Goal: Find specific page/section: Find specific page/section

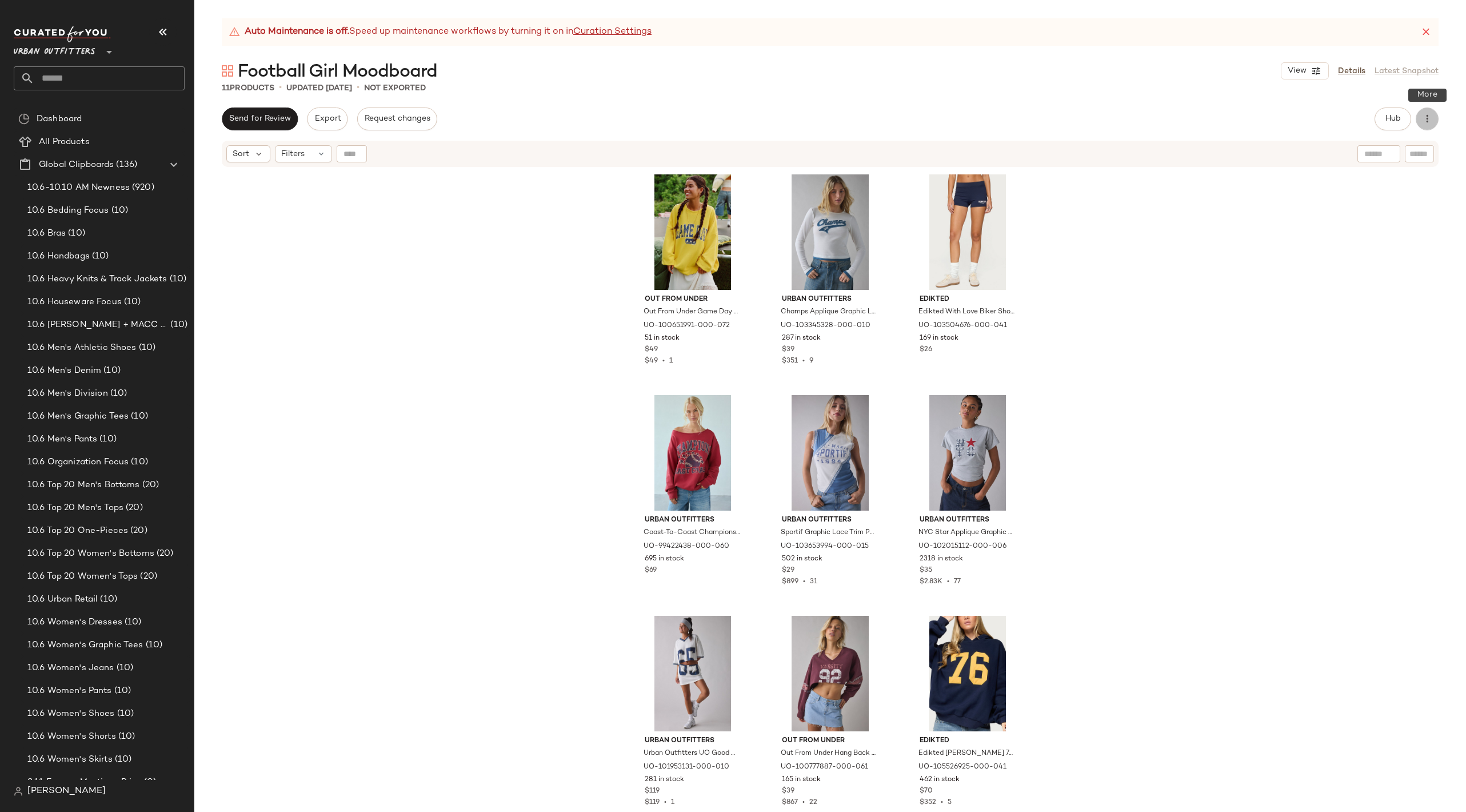
click at [1431, 120] on icon "button" at bounding box center [1427, 119] width 12 height 12
click at [1376, 206] on span "View Moodboard" at bounding box center [1375, 207] width 108 height 12
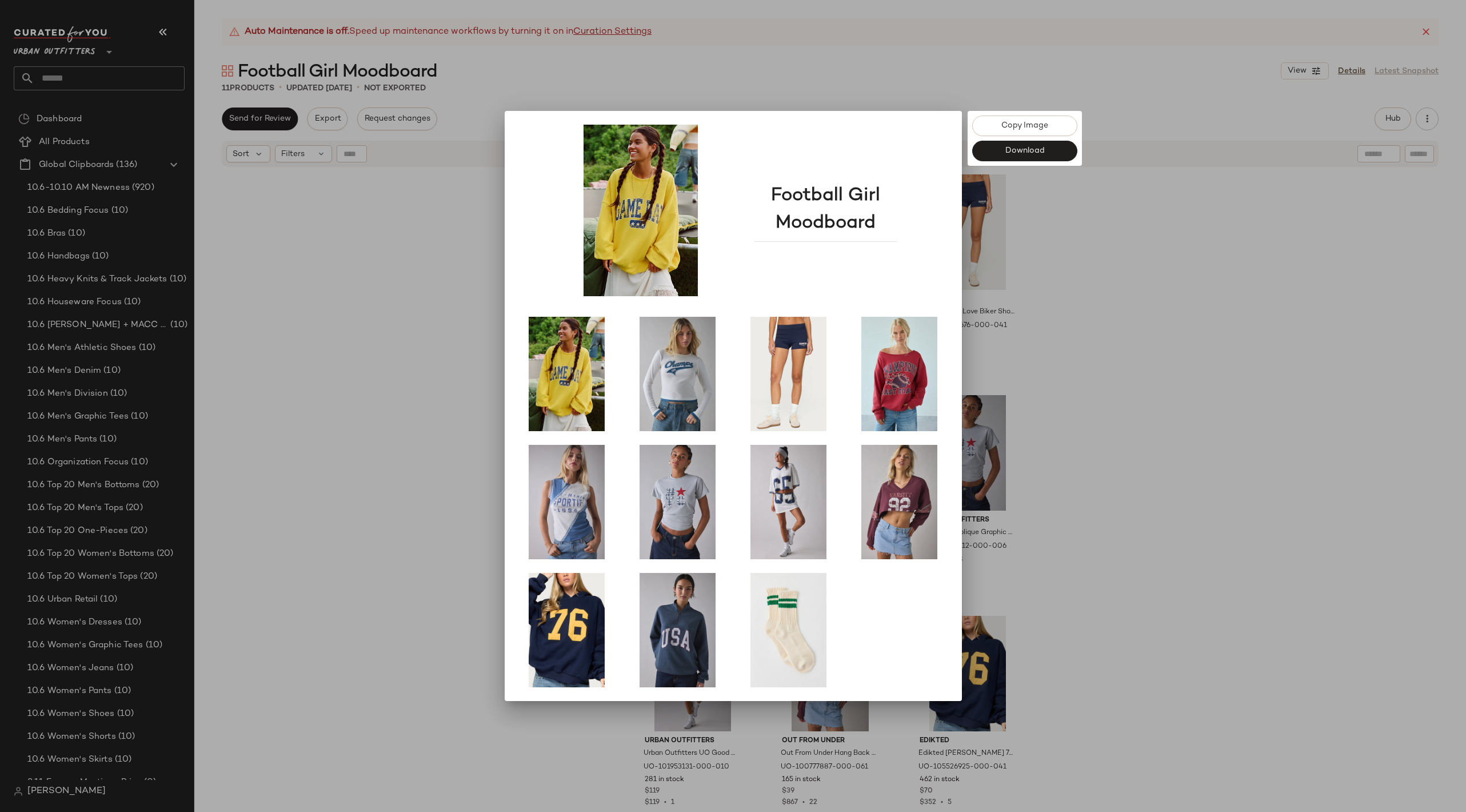
click at [1200, 402] on div at bounding box center [733, 406] width 1466 height 812
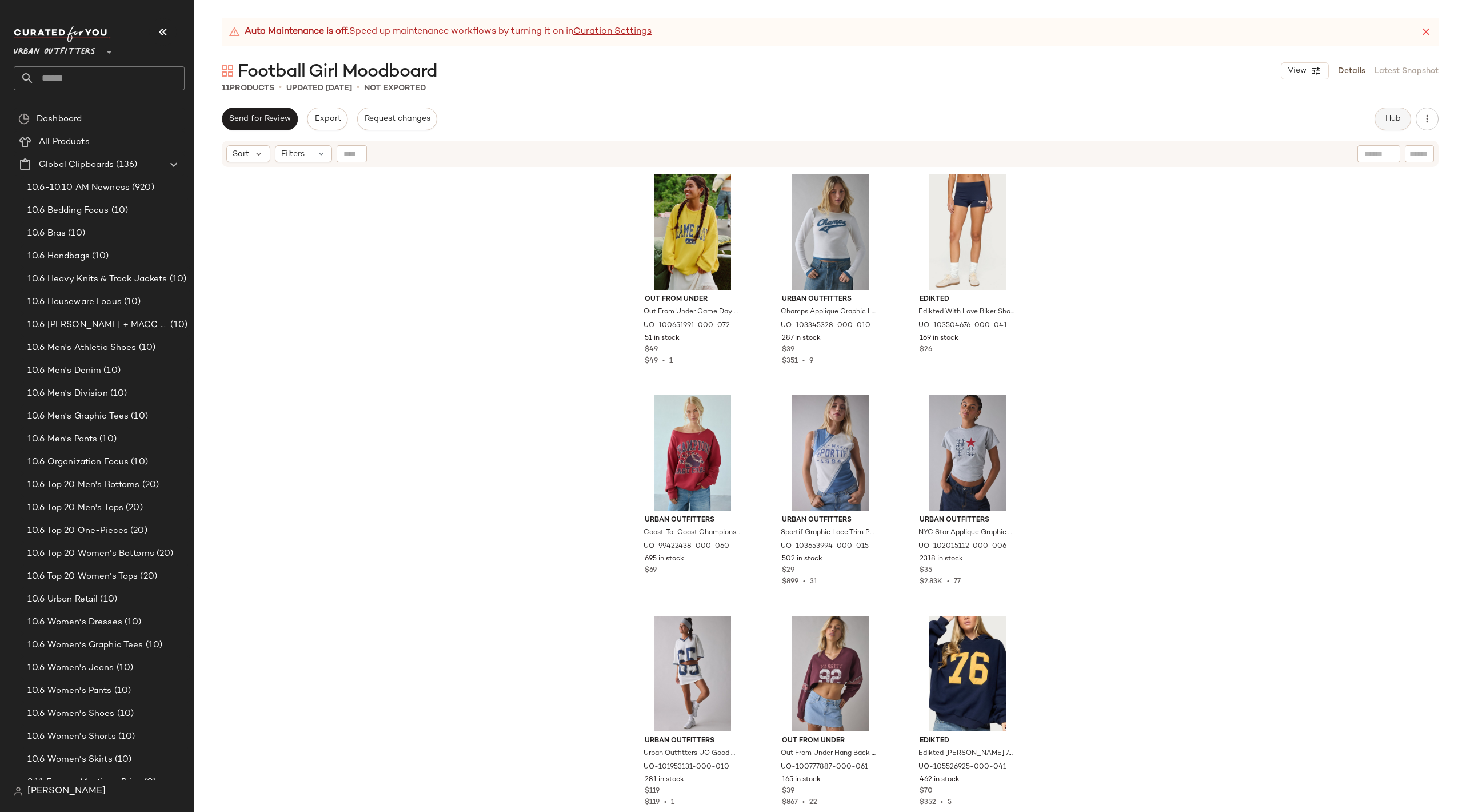
click at [1381, 116] on button "Hub" at bounding box center [1393, 119] width 37 height 23
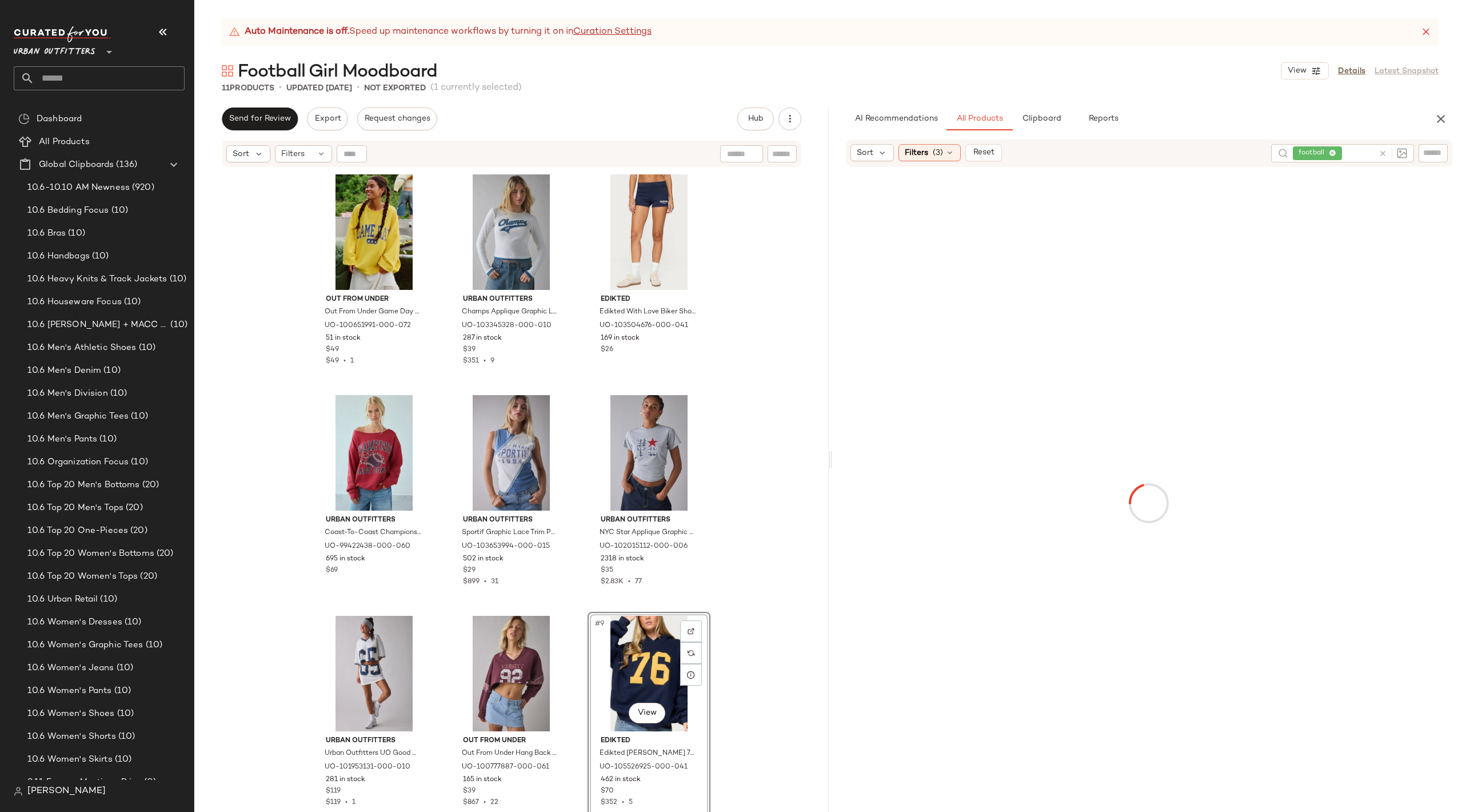
click at [745, 660] on div "Out From Under Out From Under Game Day Collegiate Graphic Crew Neck Sweatshirt …" at bounding box center [511, 504] width 634 height 672
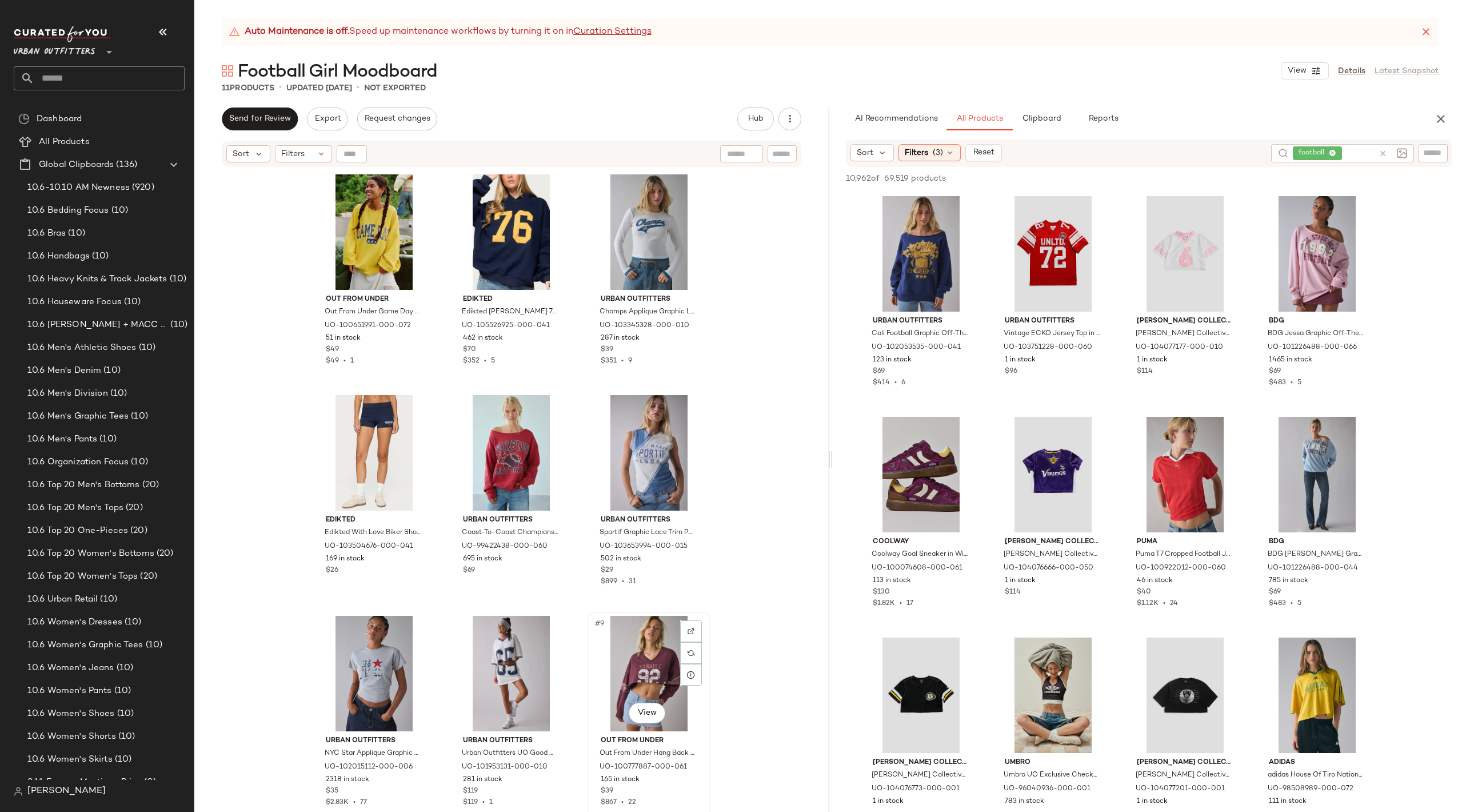
click at [657, 655] on div "#9 View" at bounding box center [649, 673] width 115 height 116
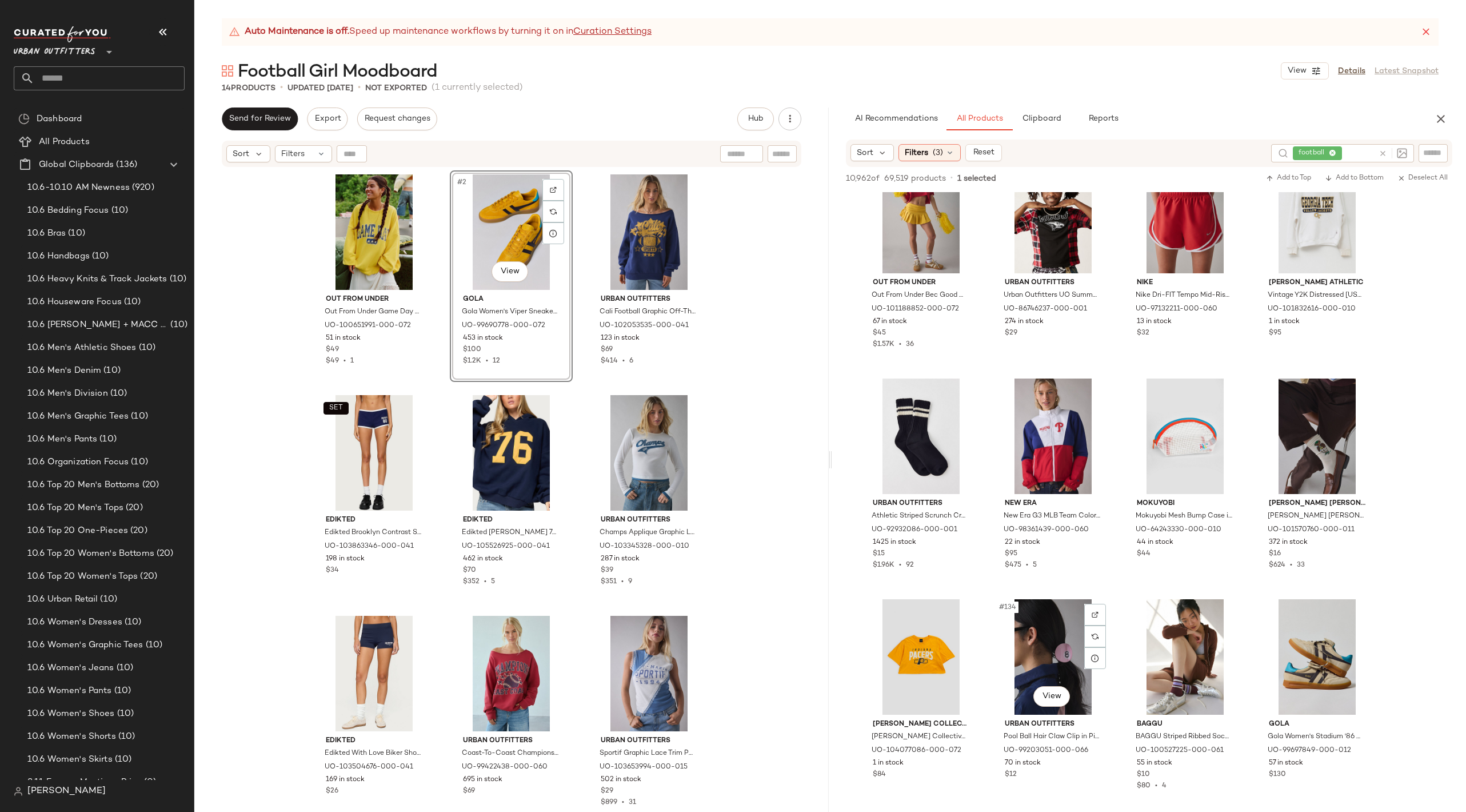
scroll to position [6996, 0]
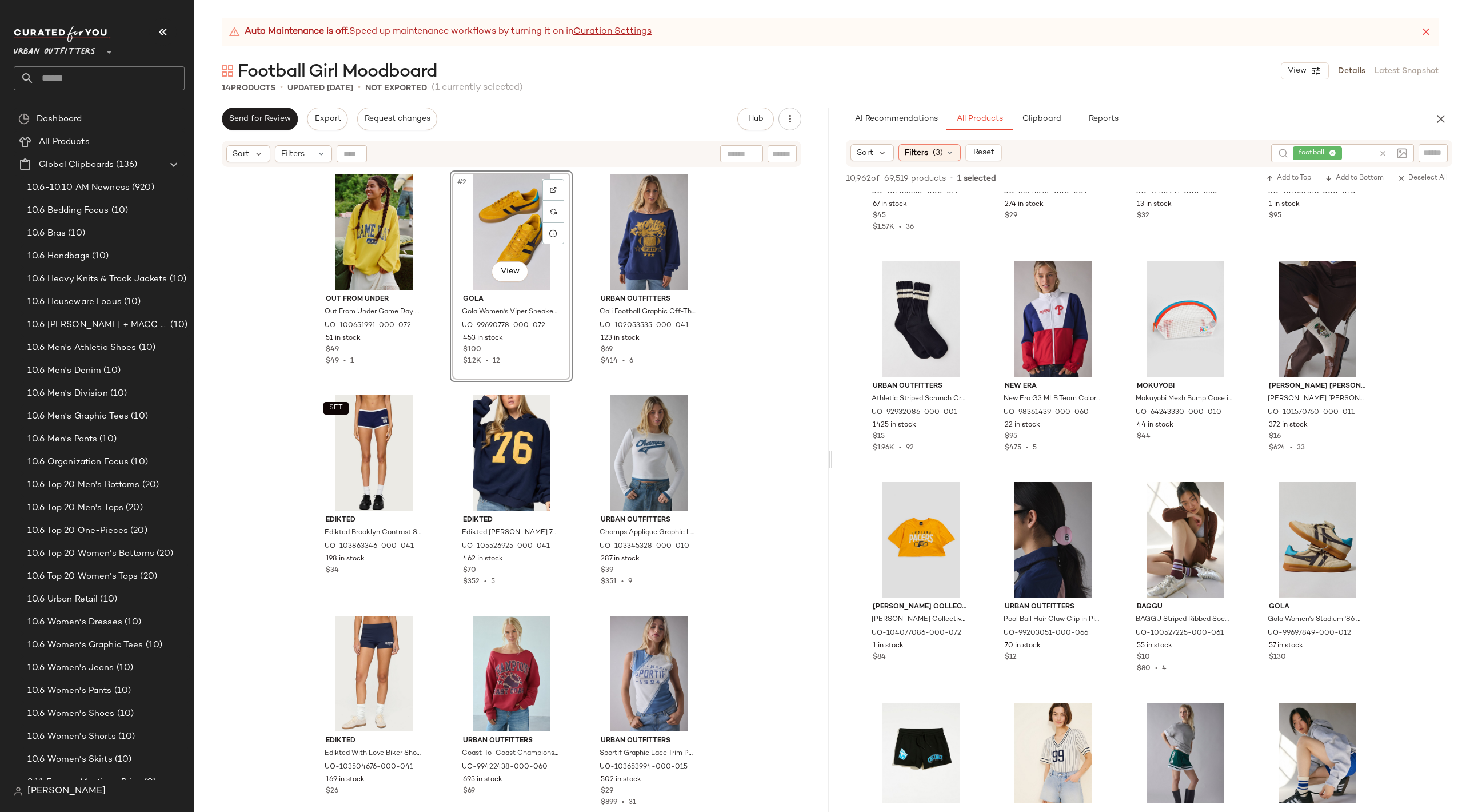
click at [1384, 152] on icon at bounding box center [1383, 153] width 9 height 9
click at [1439, 150] on input "text" at bounding box center [1433, 152] width 20 height 12
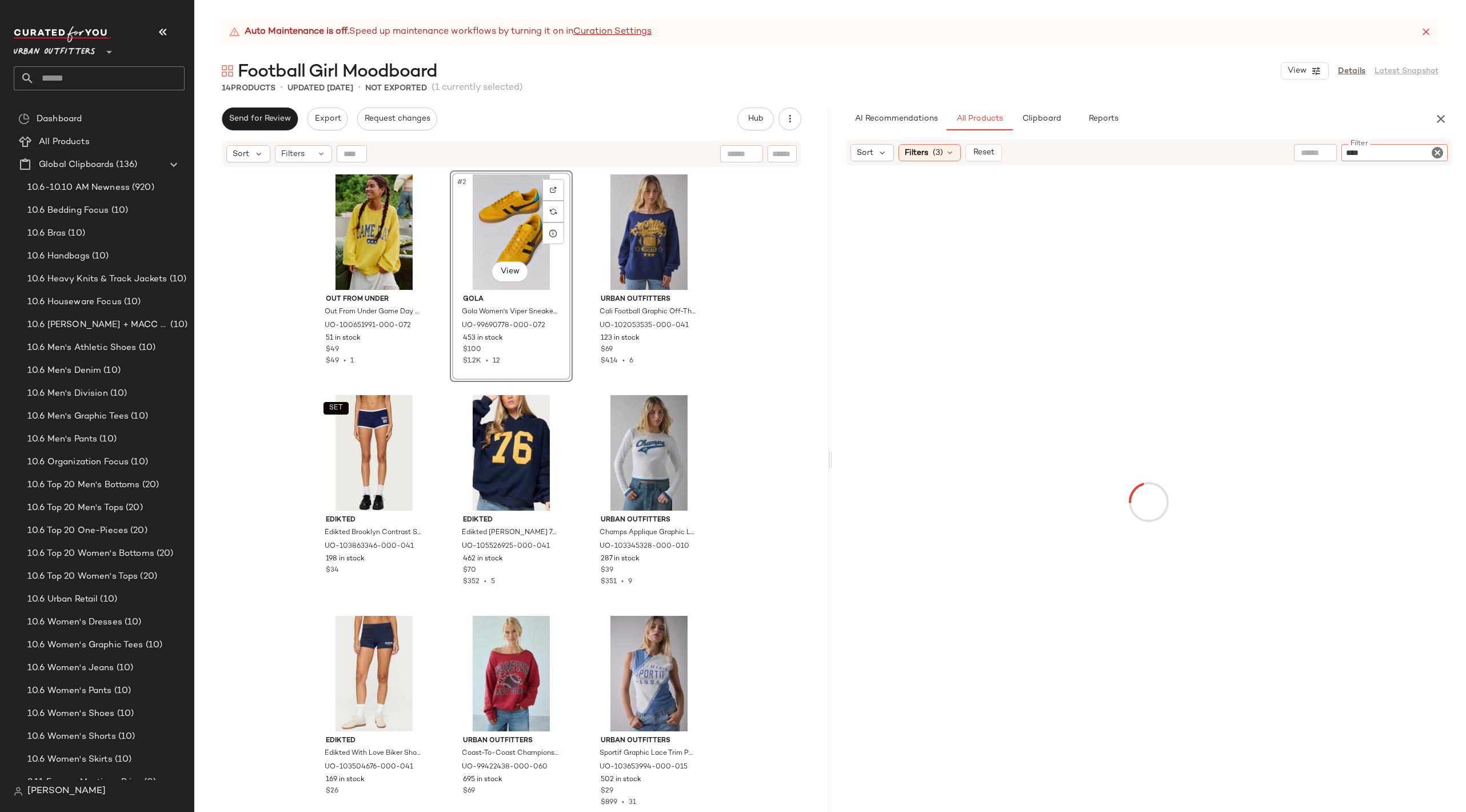
type input "*****"
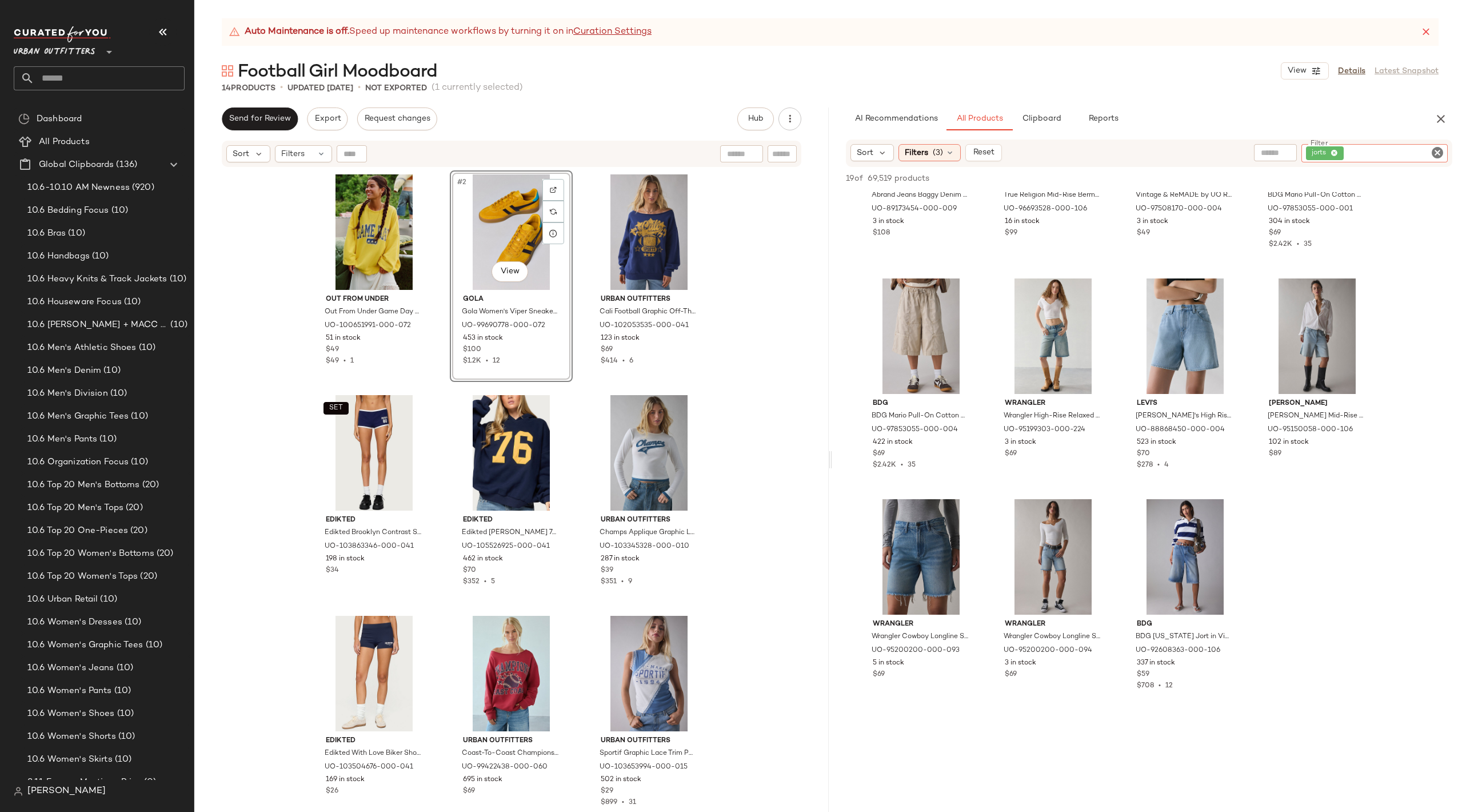
scroll to position [785, 0]
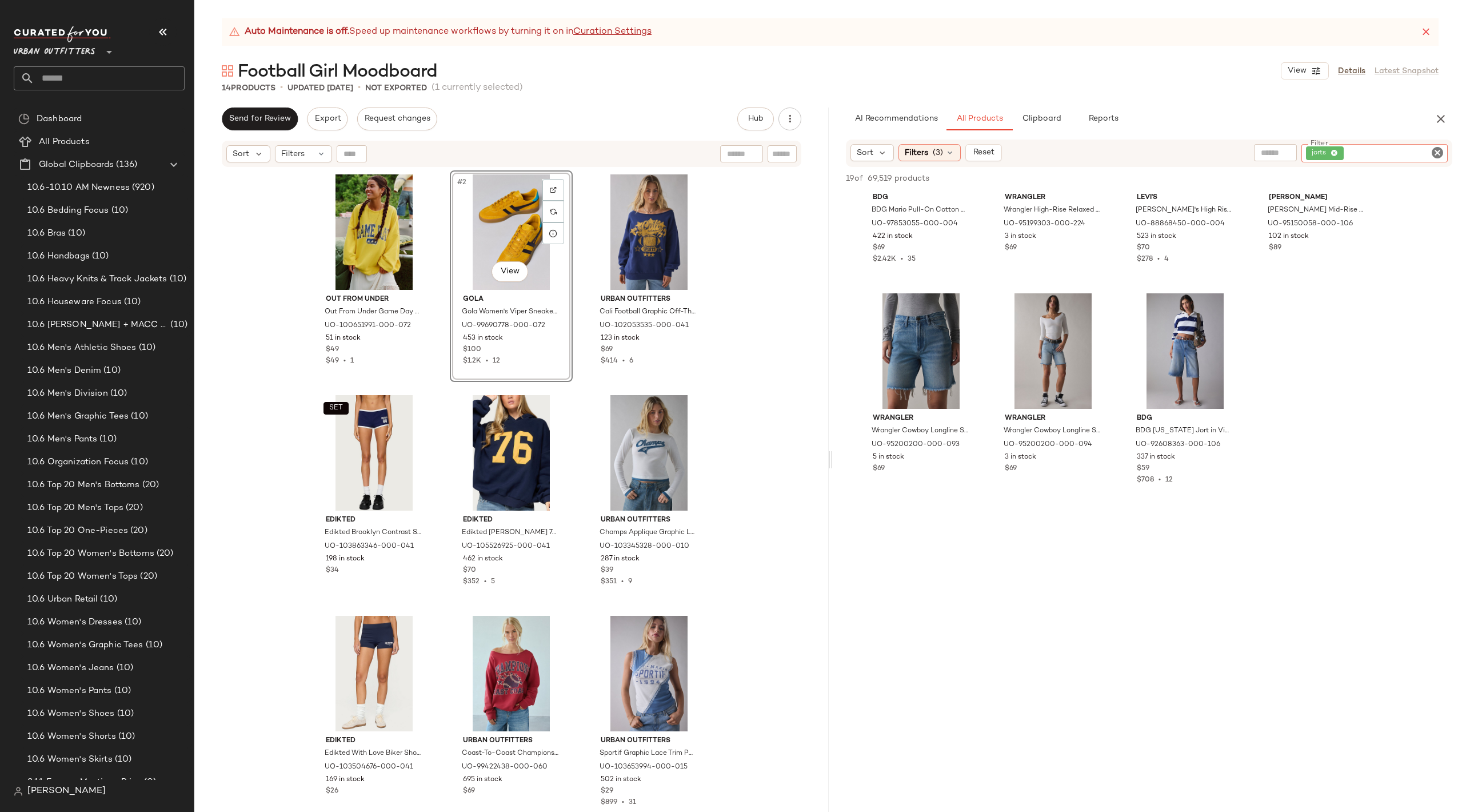
click at [1436, 156] on icon "Clear Filter" at bounding box center [1437, 152] width 13 height 13
click at [1326, 150] on input "text" at bounding box center [1315, 152] width 29 height 12
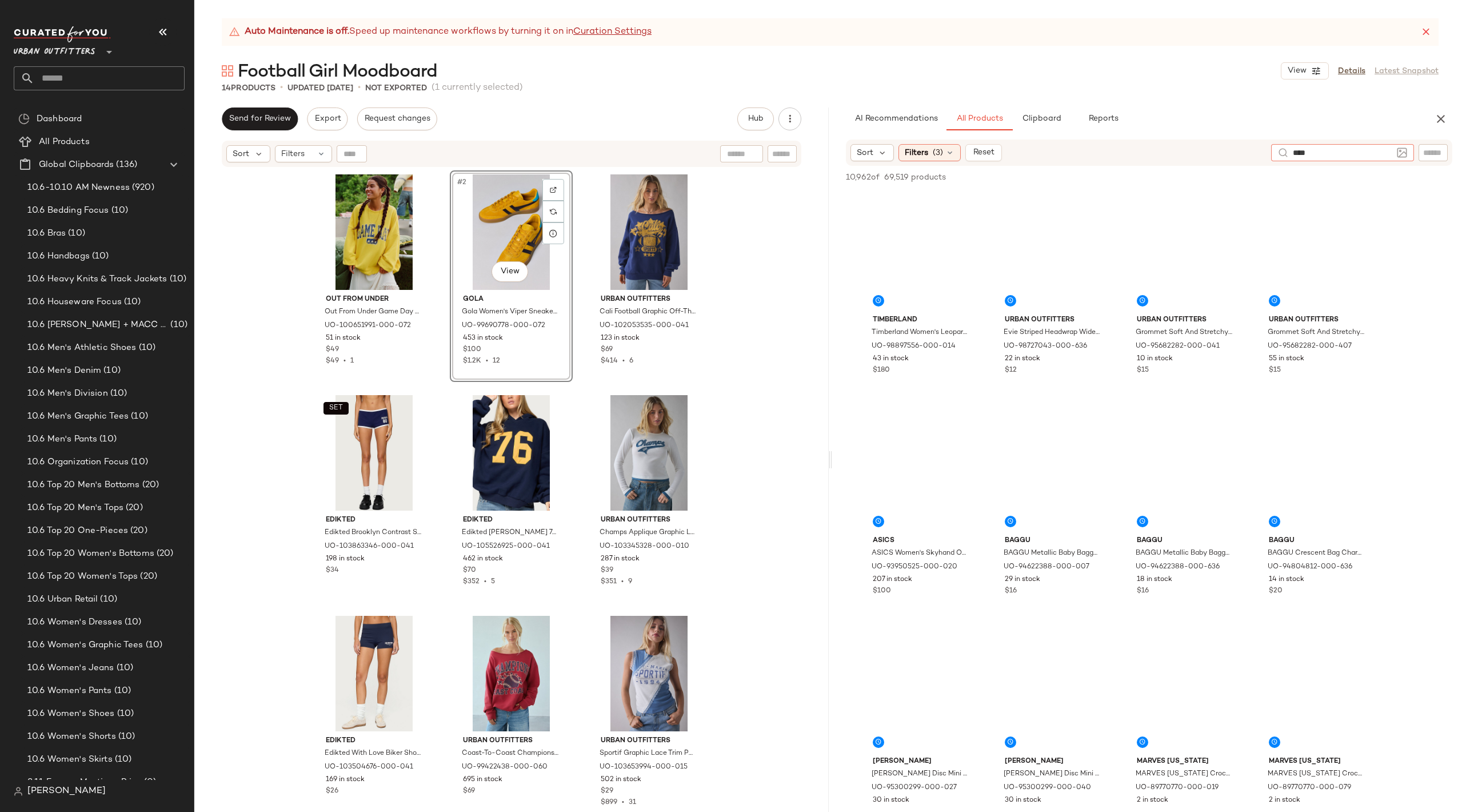
type input "*****"
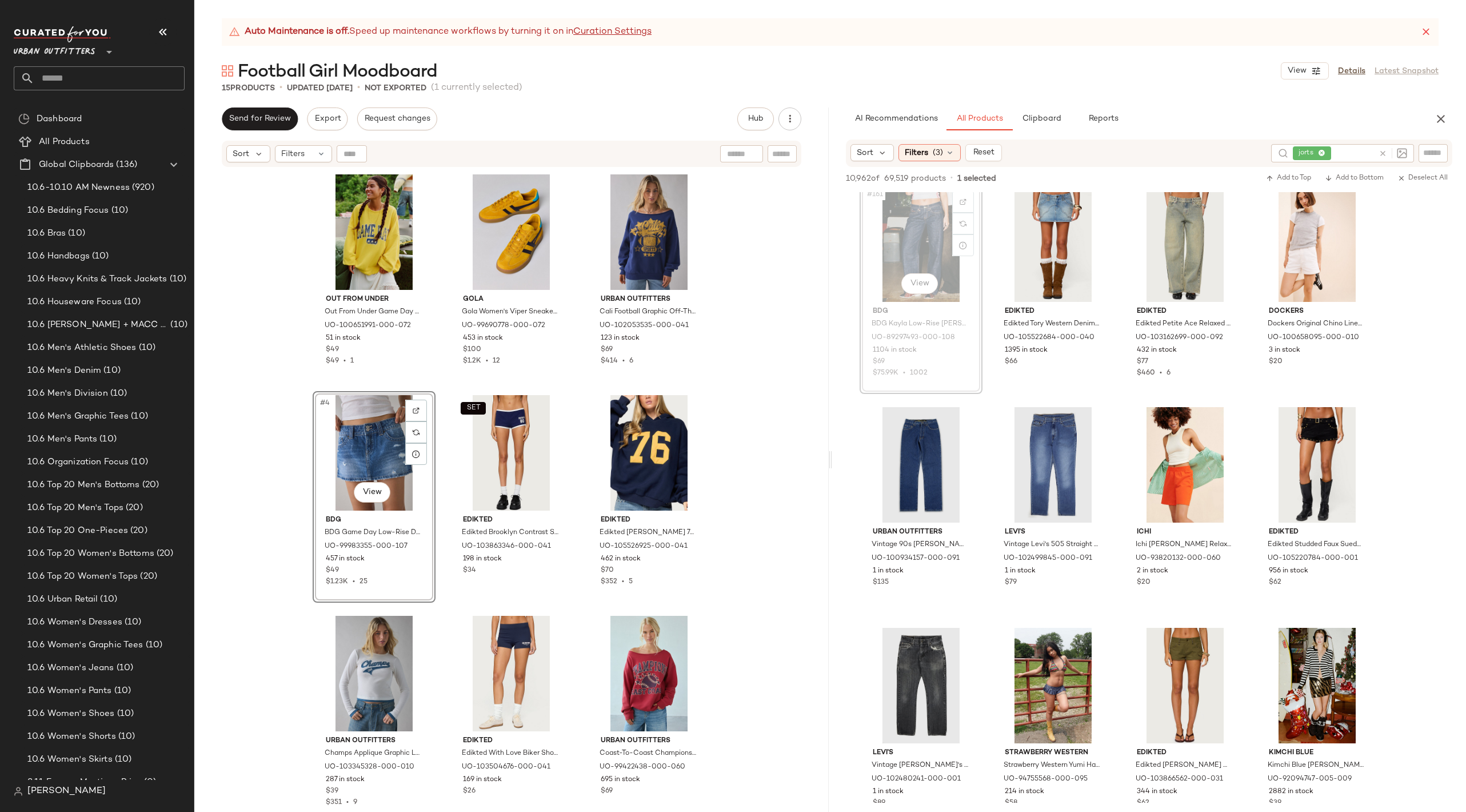
scroll to position [8835, 0]
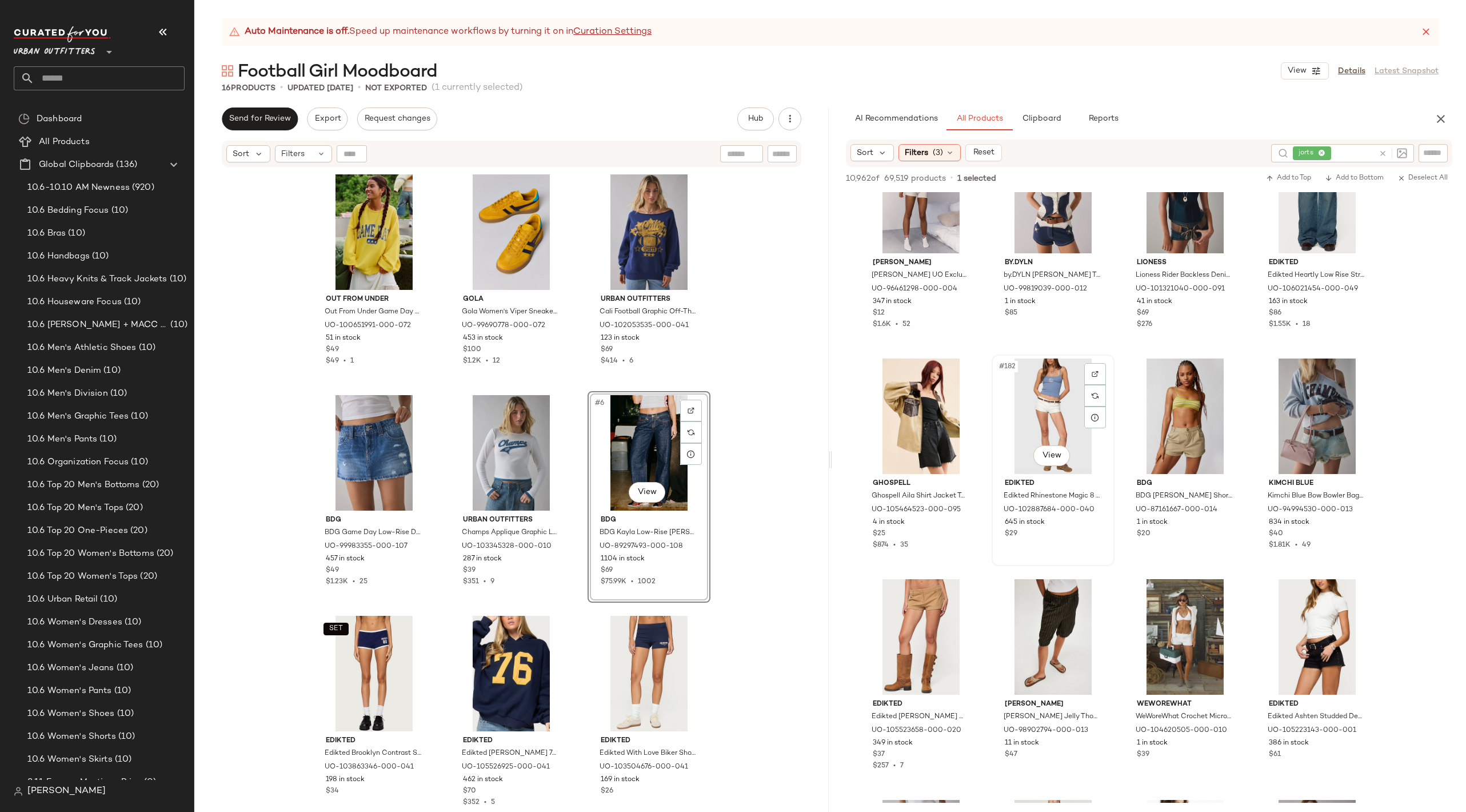
scroll to position [9755, 0]
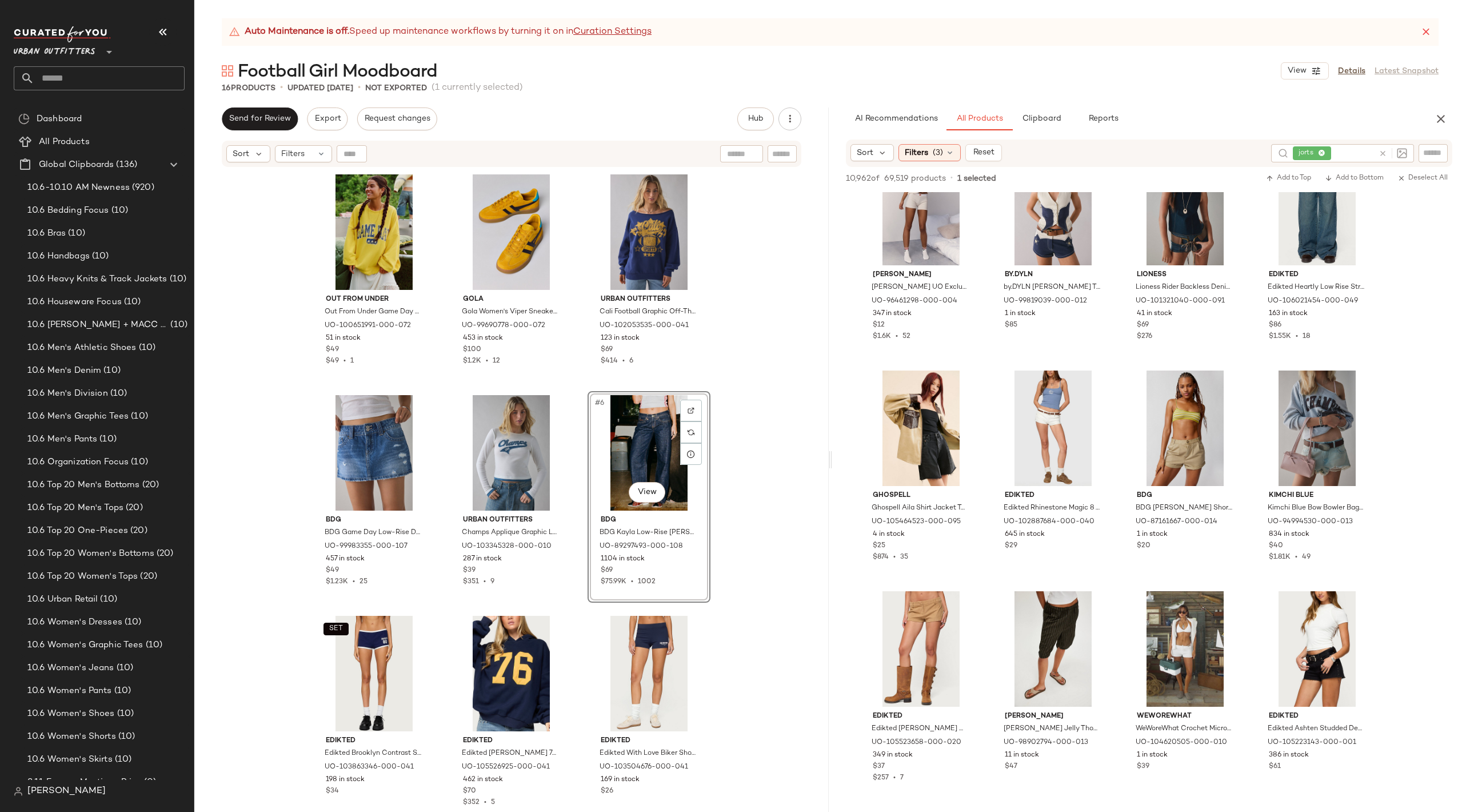
click at [1383, 152] on icon at bounding box center [1383, 153] width 9 height 9
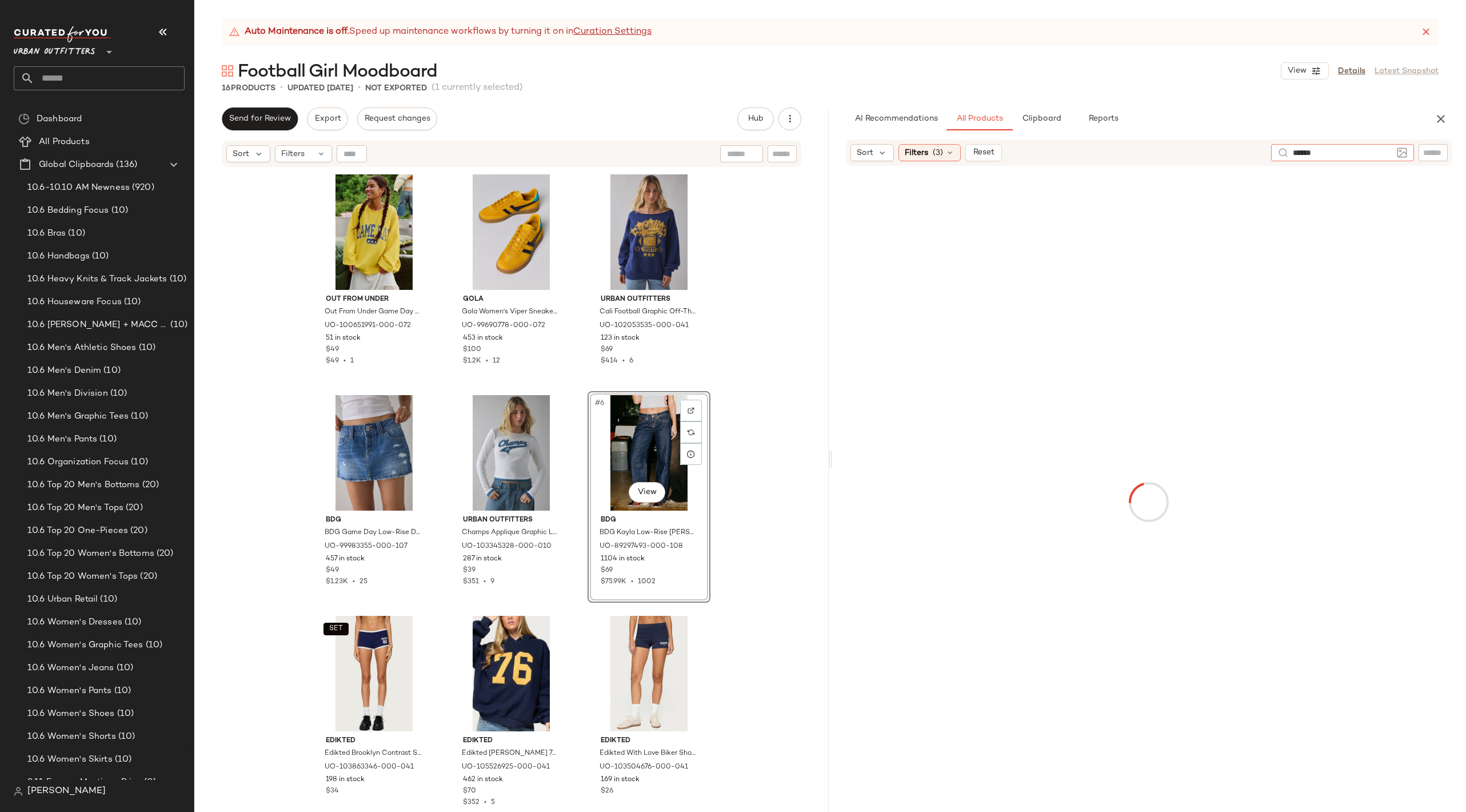
type input "*******"
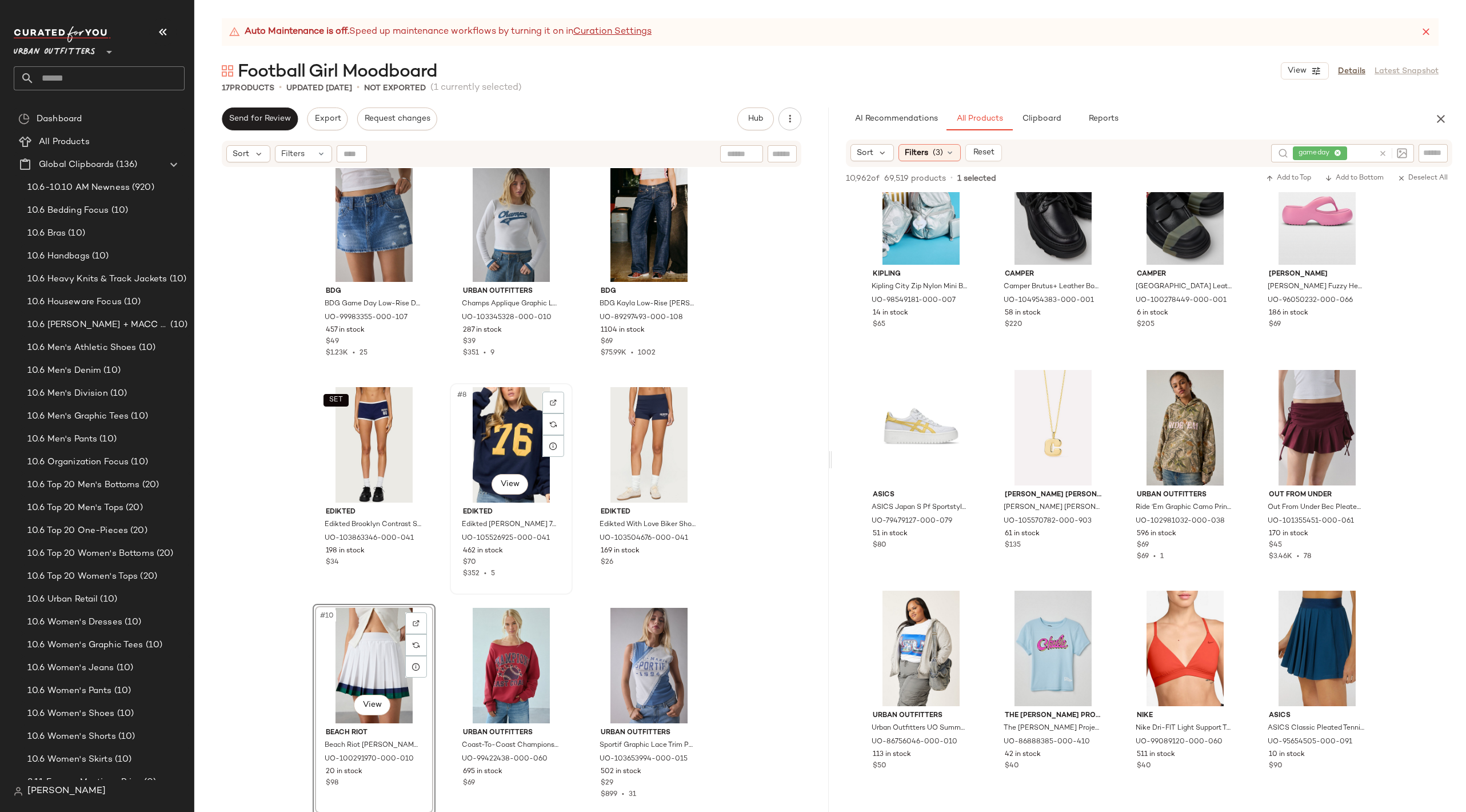
scroll to position [230, 0]
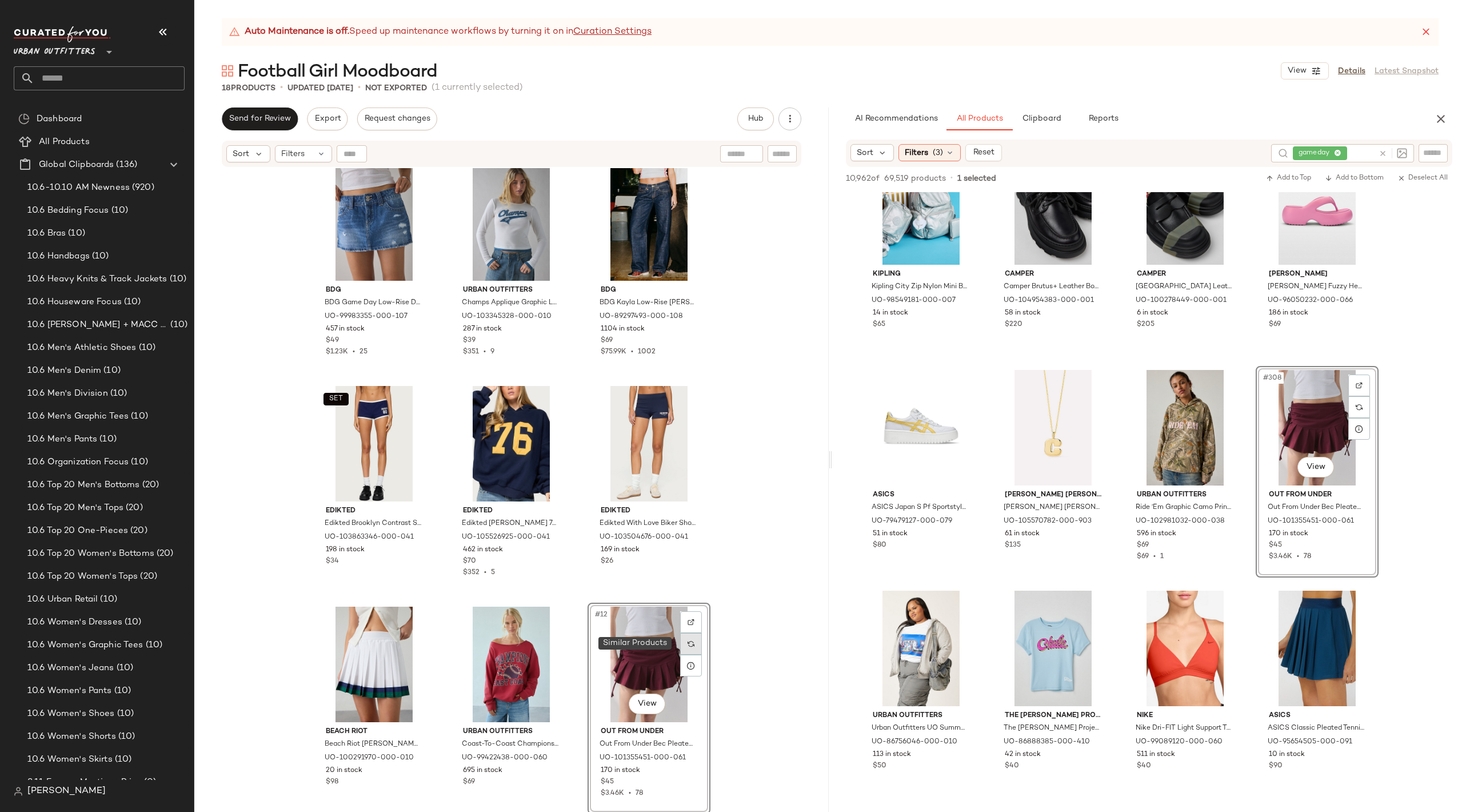
click at [693, 645] on div at bounding box center [691, 644] width 22 height 22
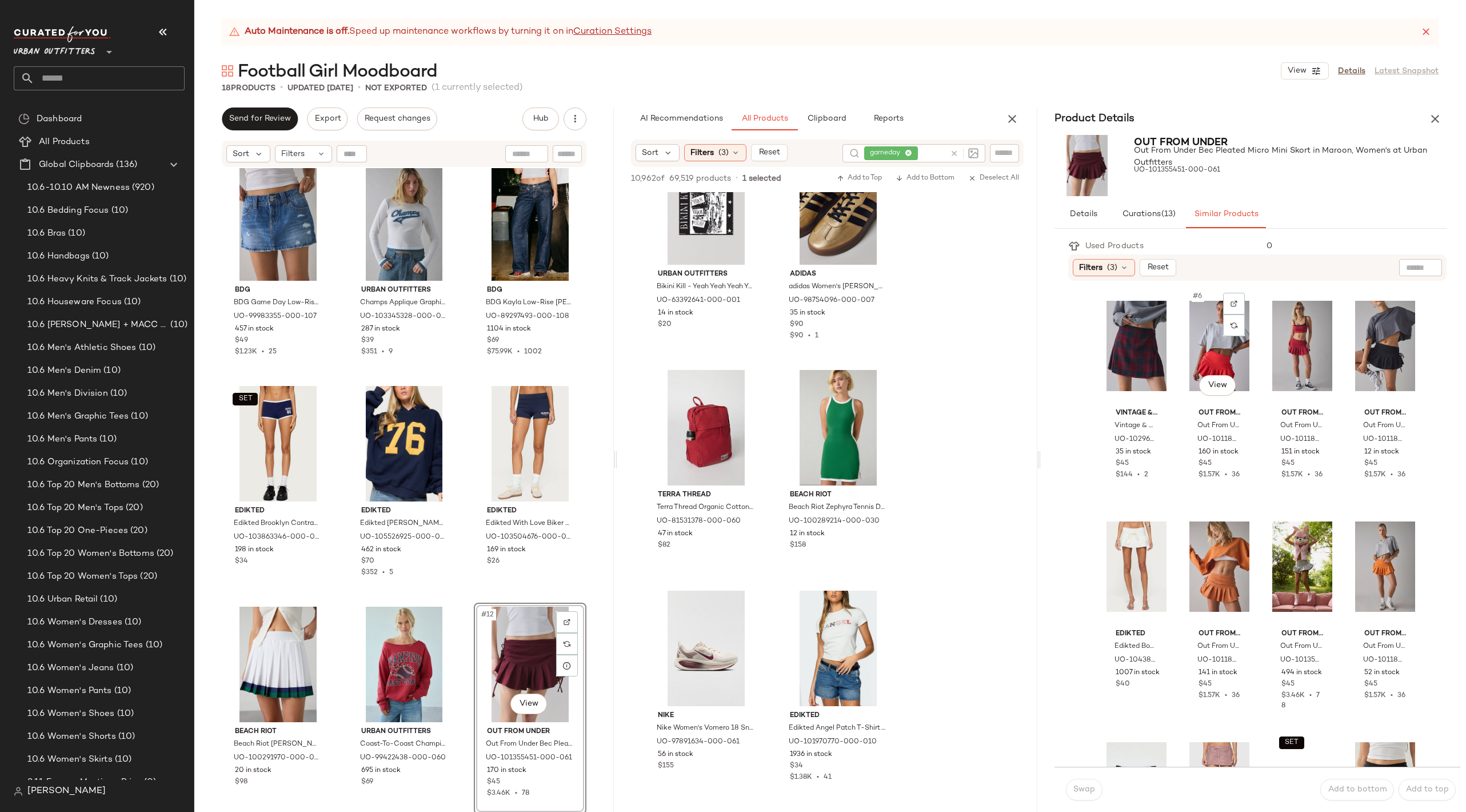
scroll to position [225, 0]
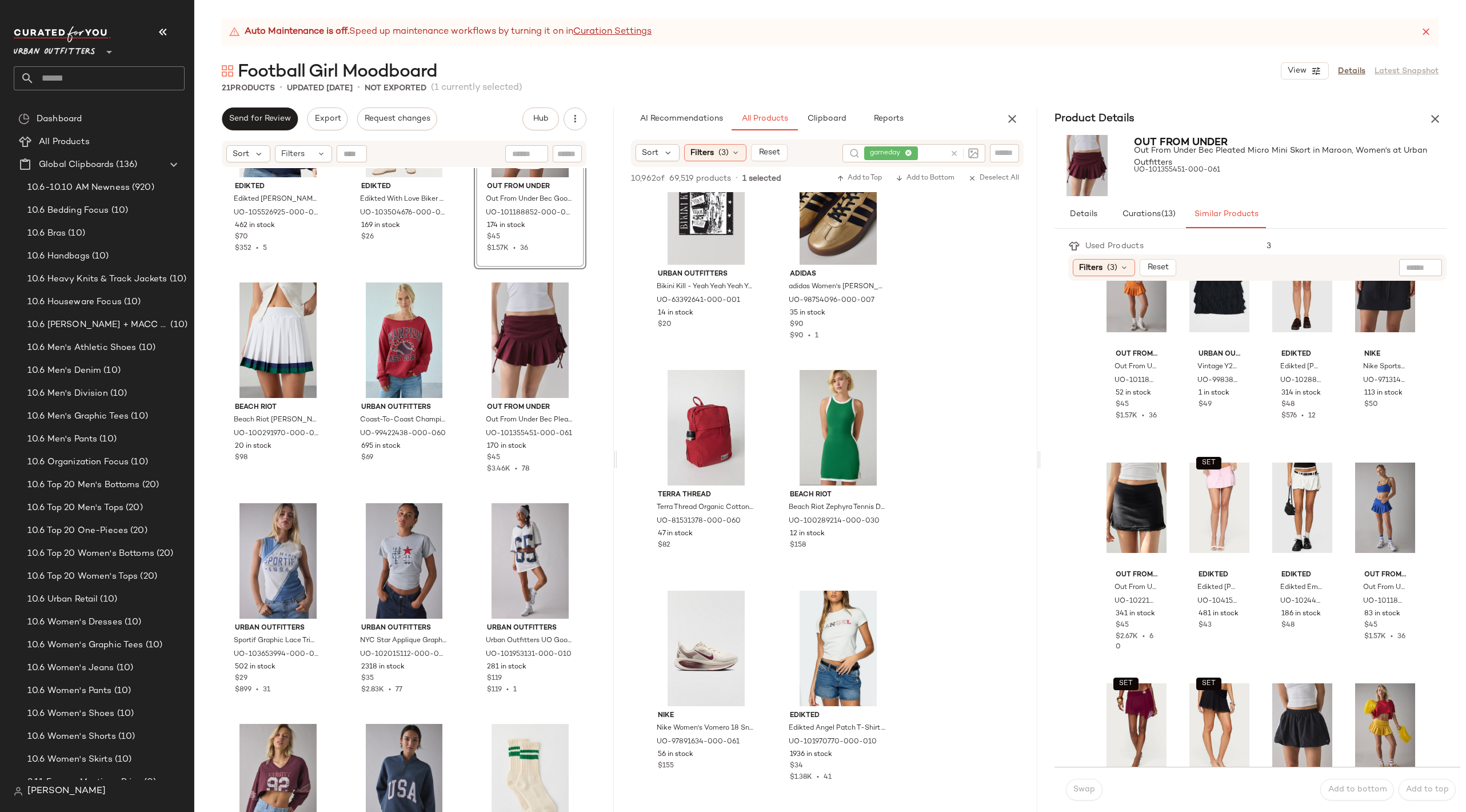
scroll to position [728, 0]
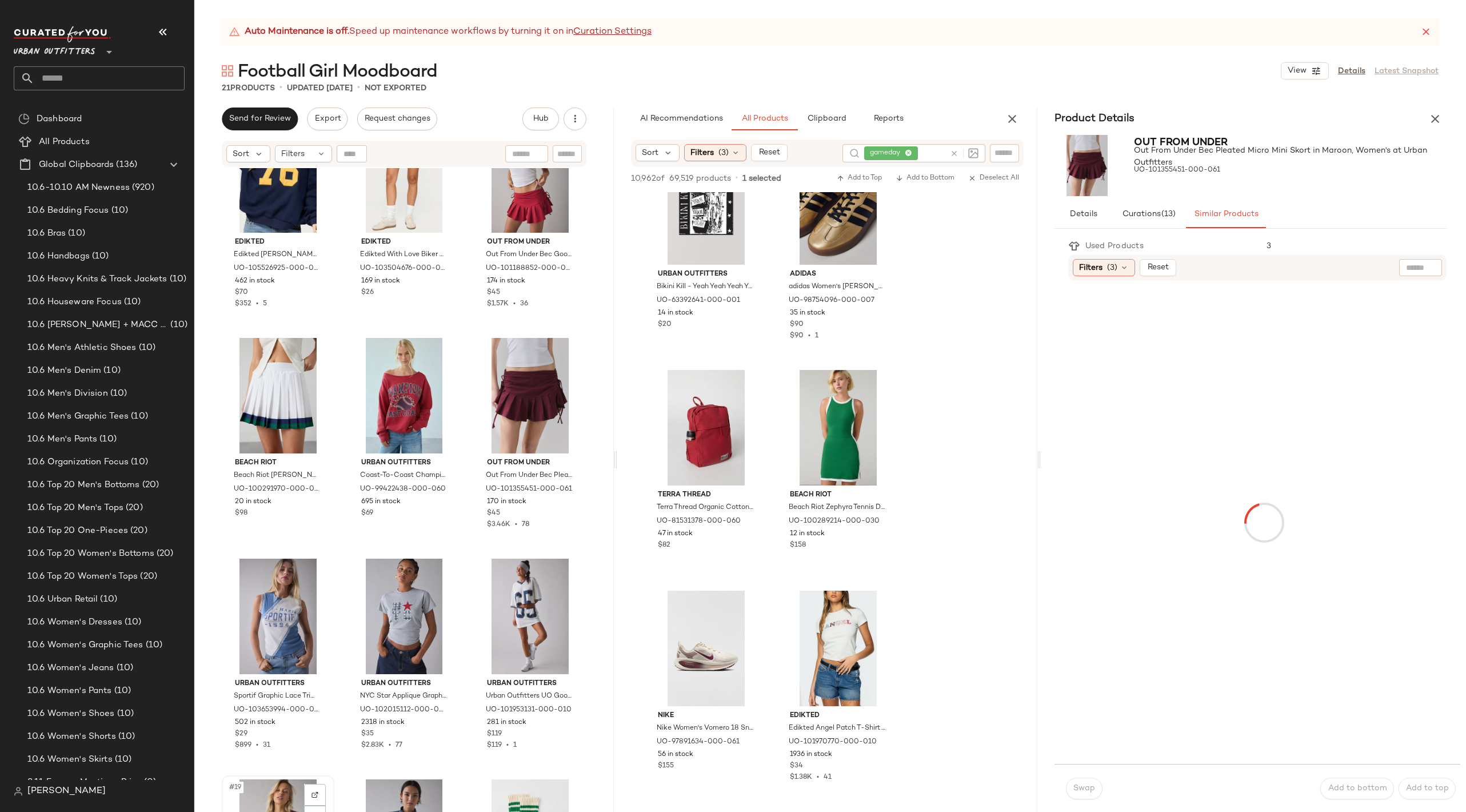
scroll to position [729, 0]
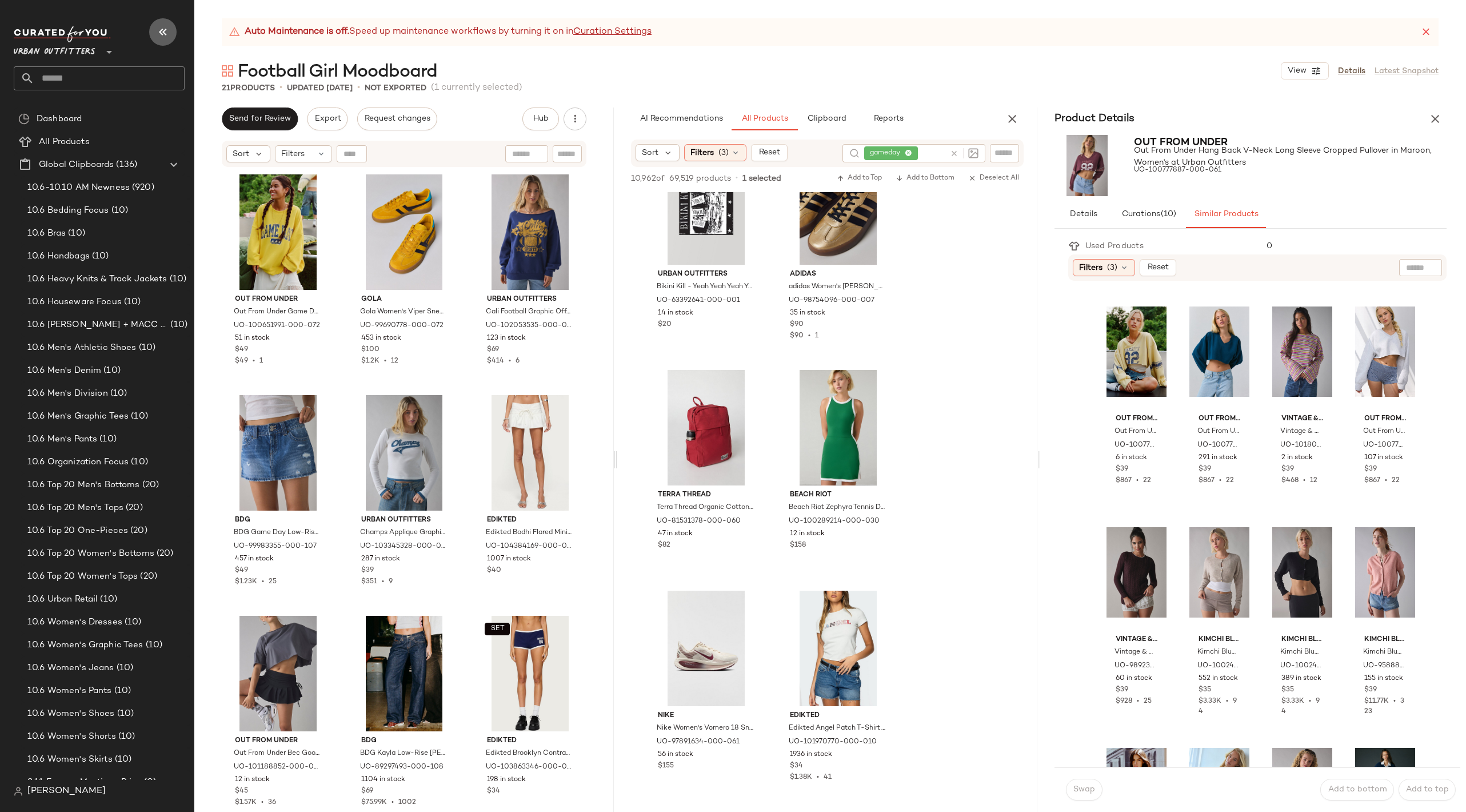
click at [158, 33] on icon "button" at bounding box center [163, 31] width 13 height 13
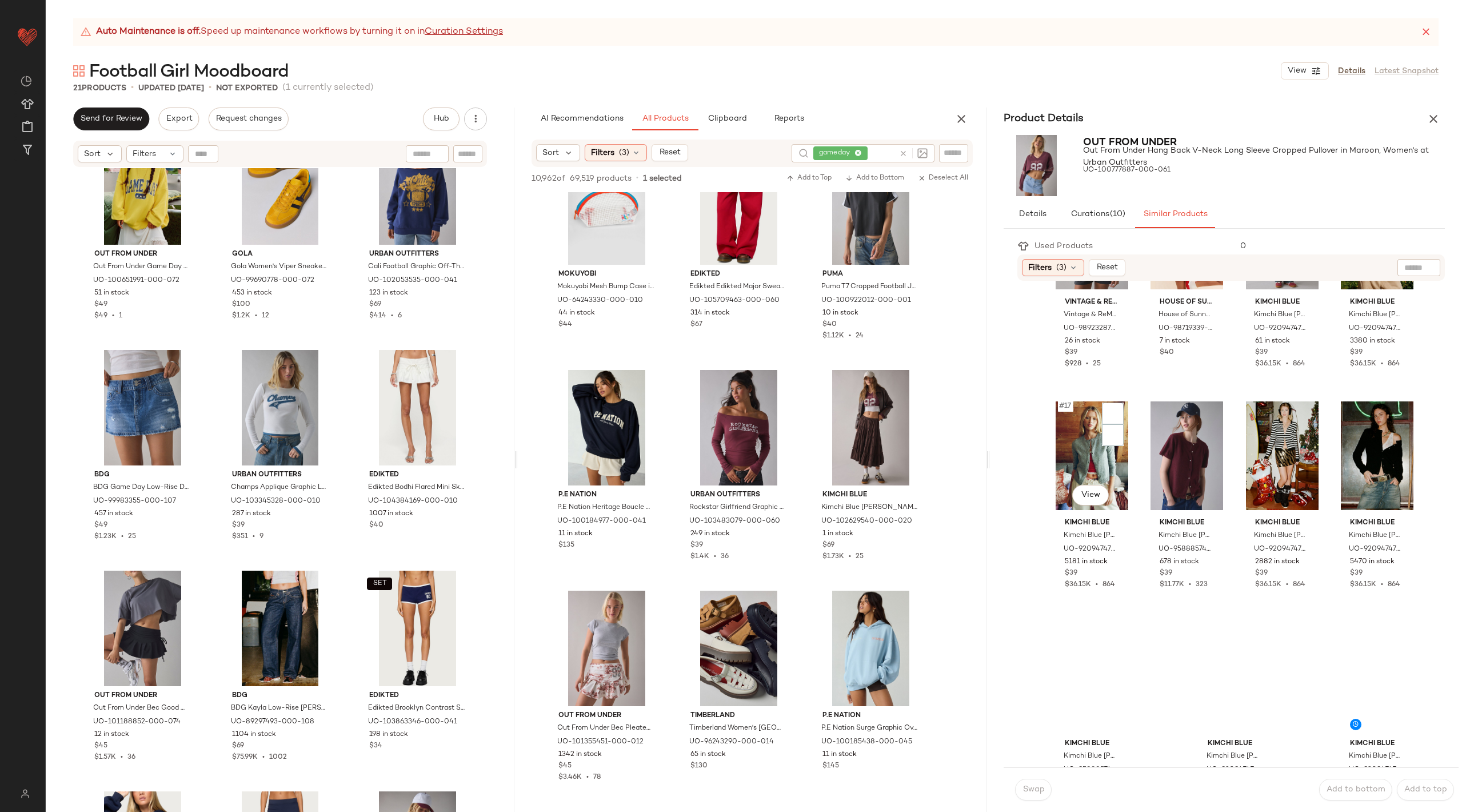
scroll to position [837, 0]
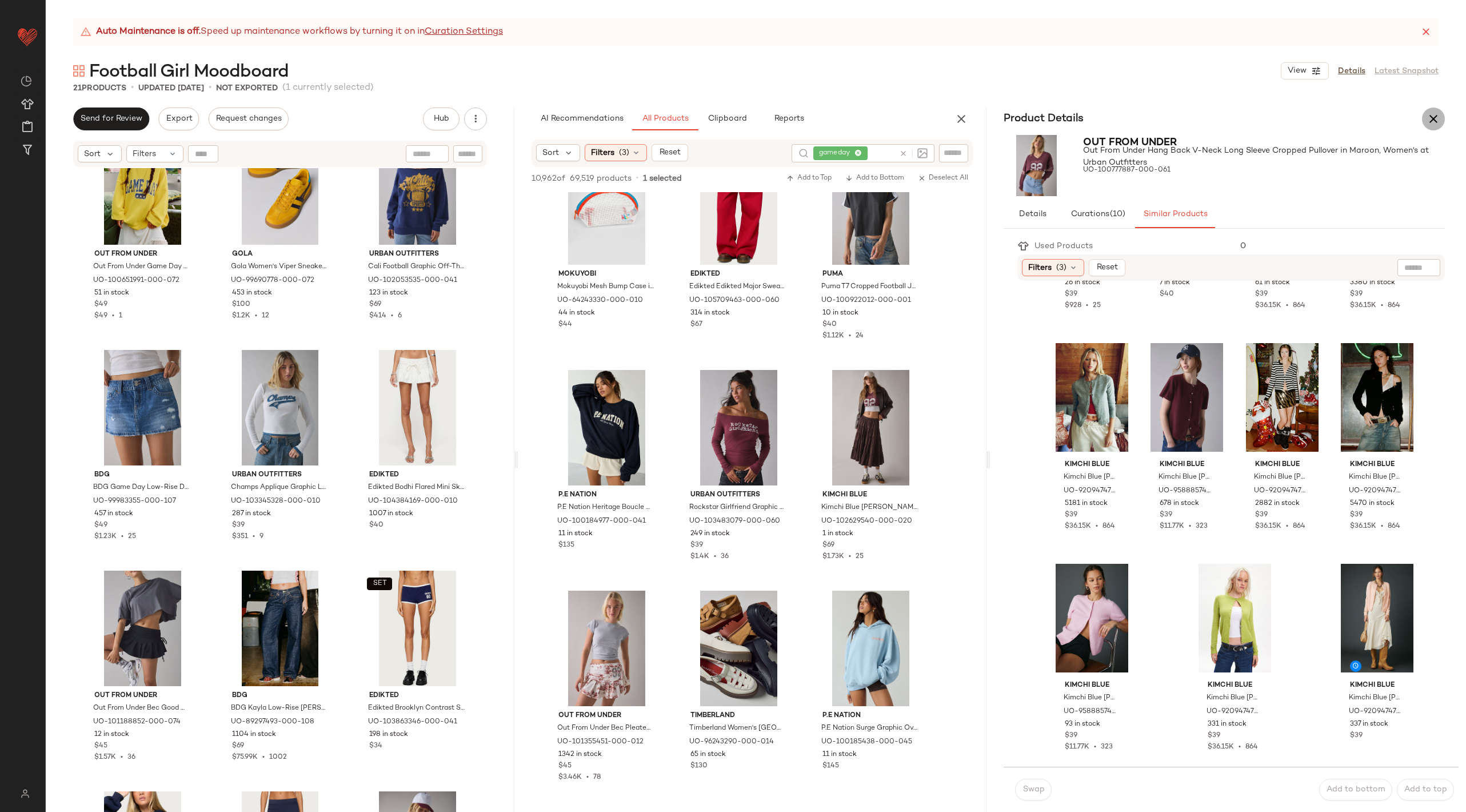
click at [1438, 128] on button "button" at bounding box center [1433, 119] width 23 height 23
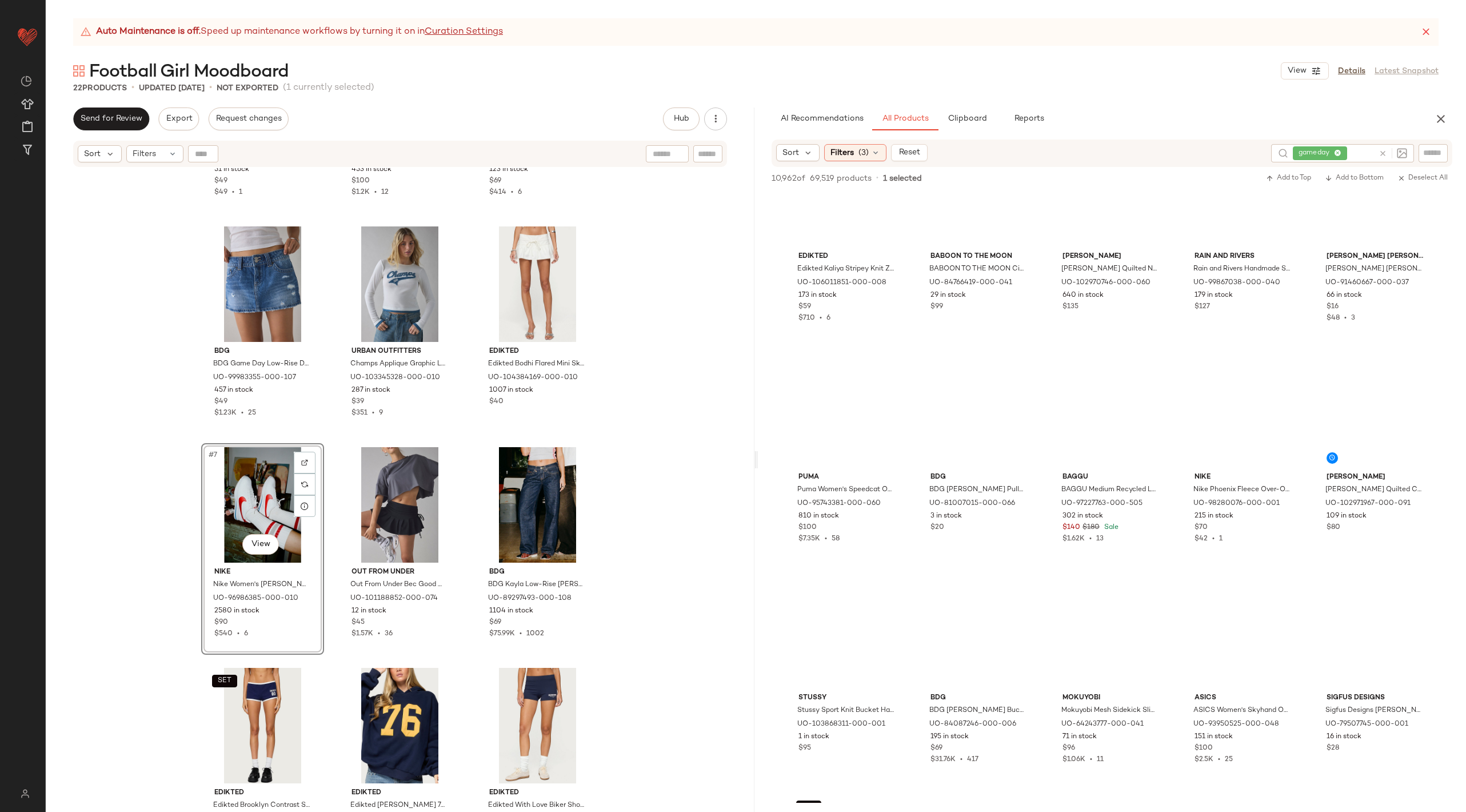
scroll to position [23453, 0]
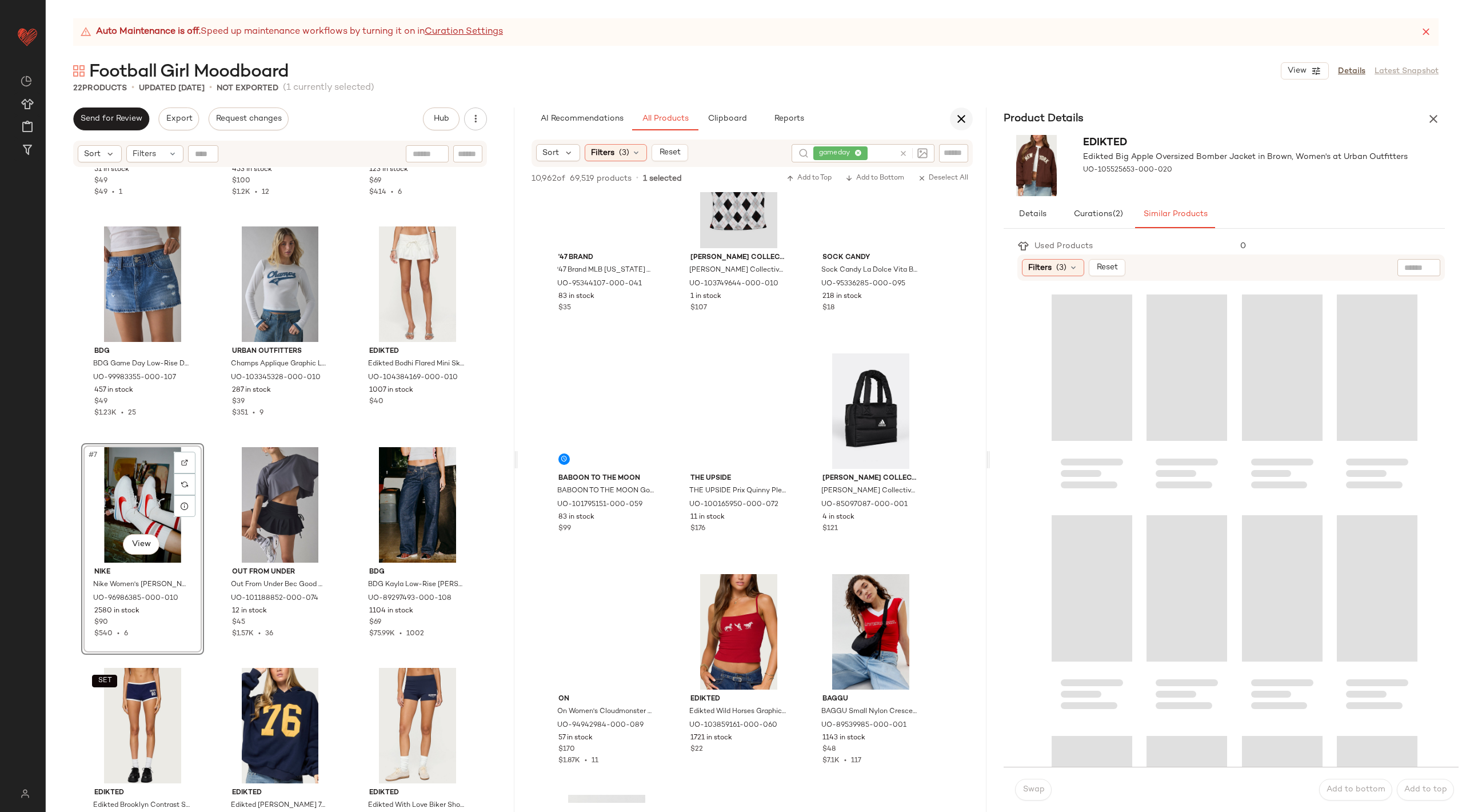
scroll to position [26982, 0]
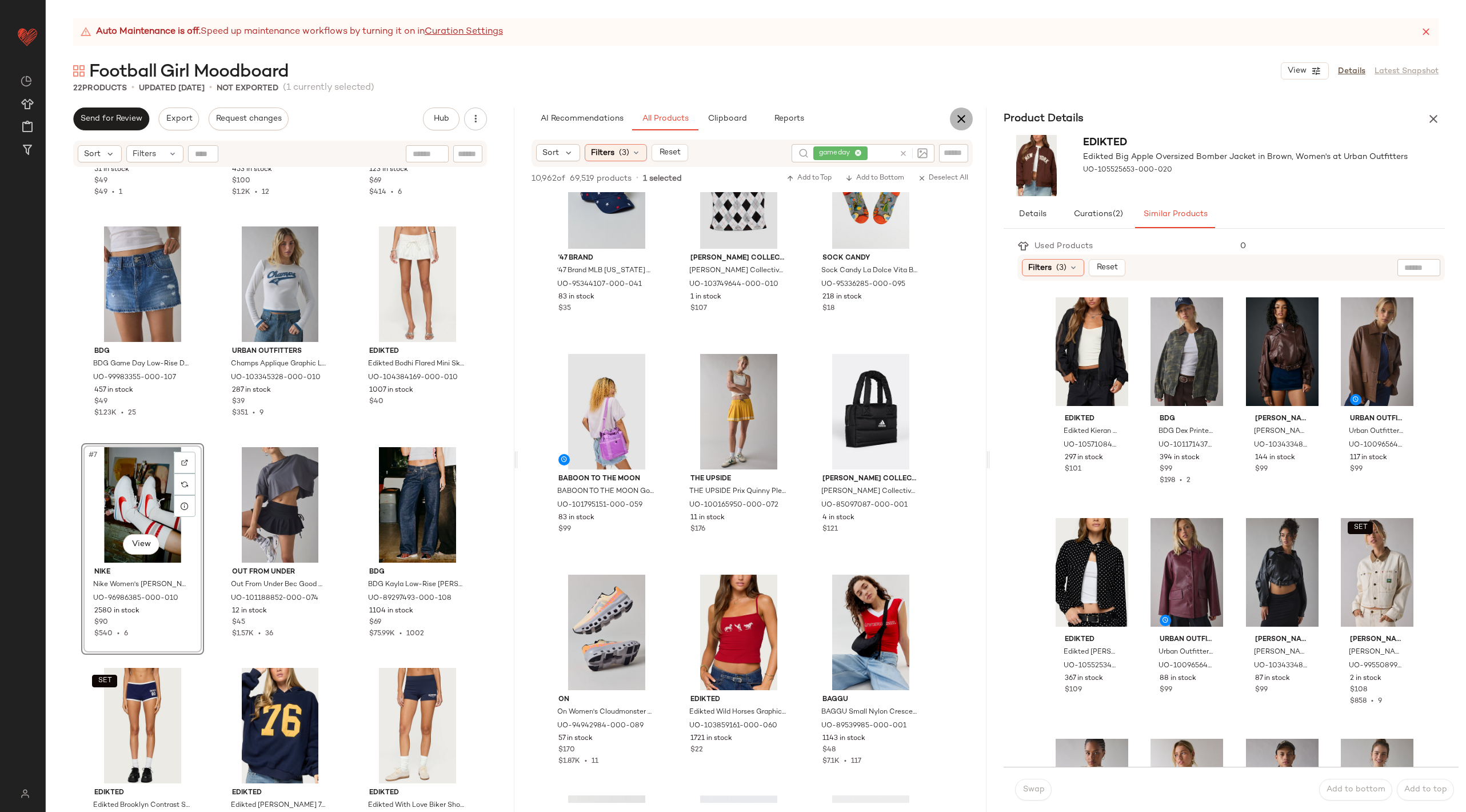
click at [959, 117] on icon "button" at bounding box center [961, 119] width 13 height 13
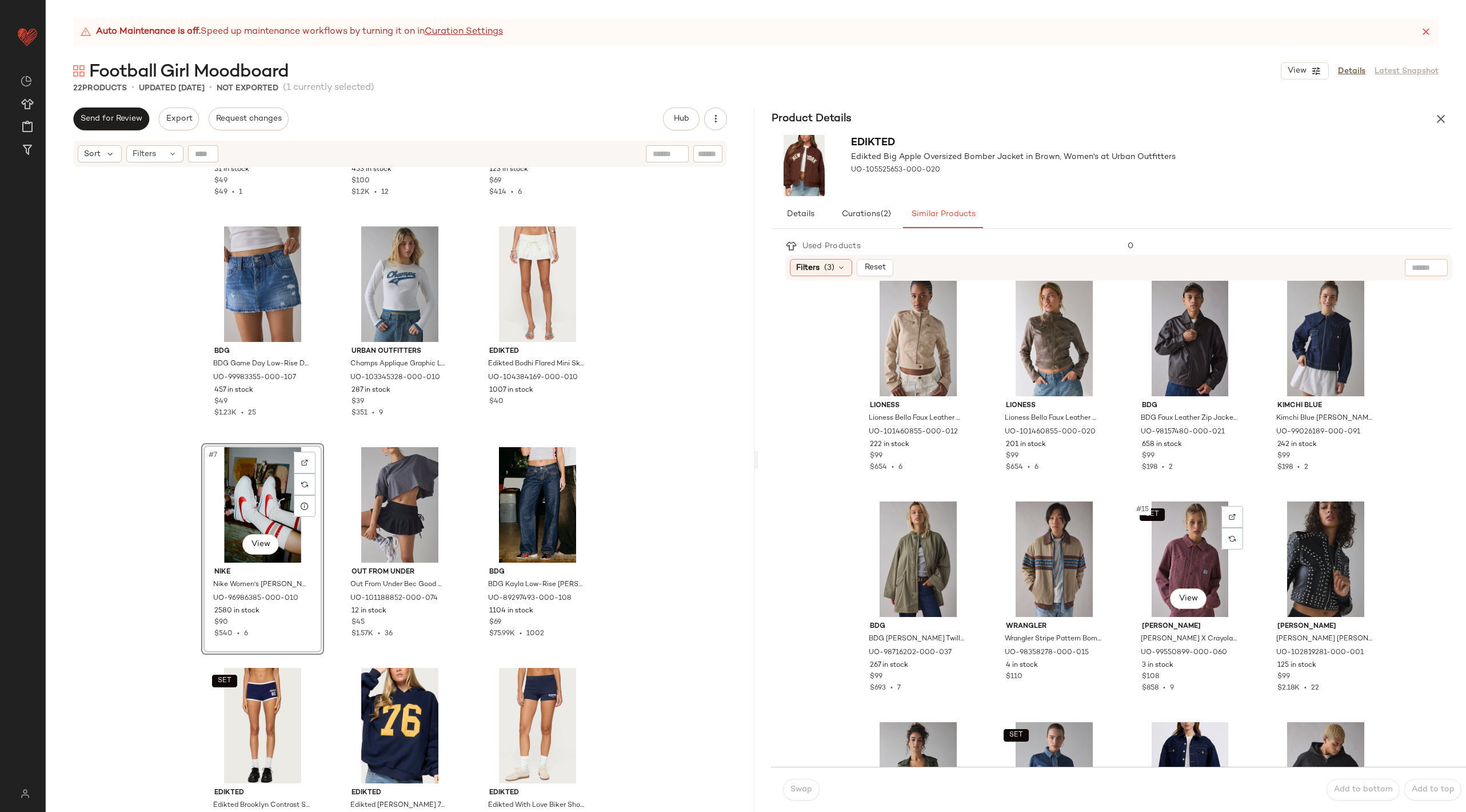
scroll to position [1058, 0]
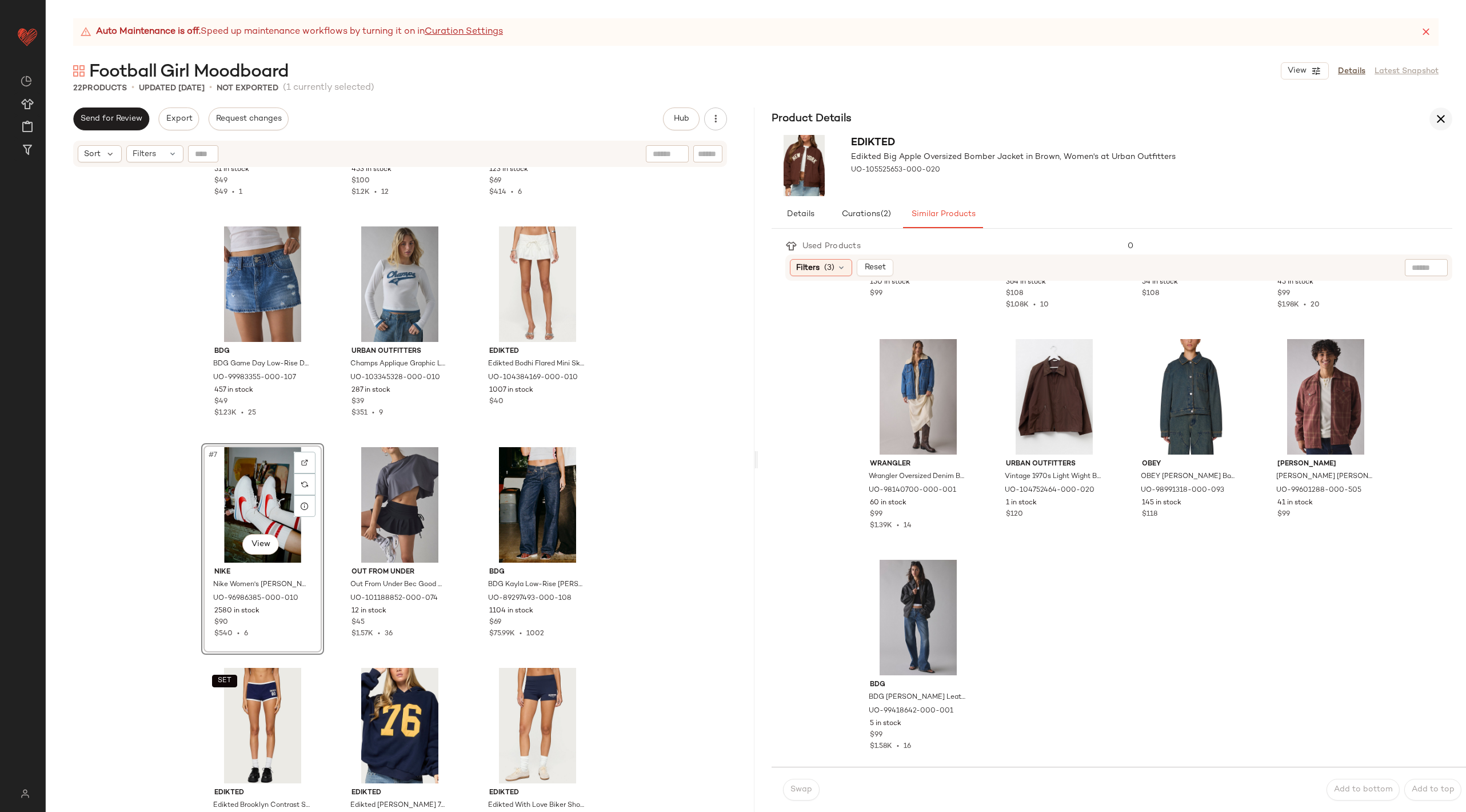
click at [1445, 122] on icon "button" at bounding box center [1441, 119] width 13 height 13
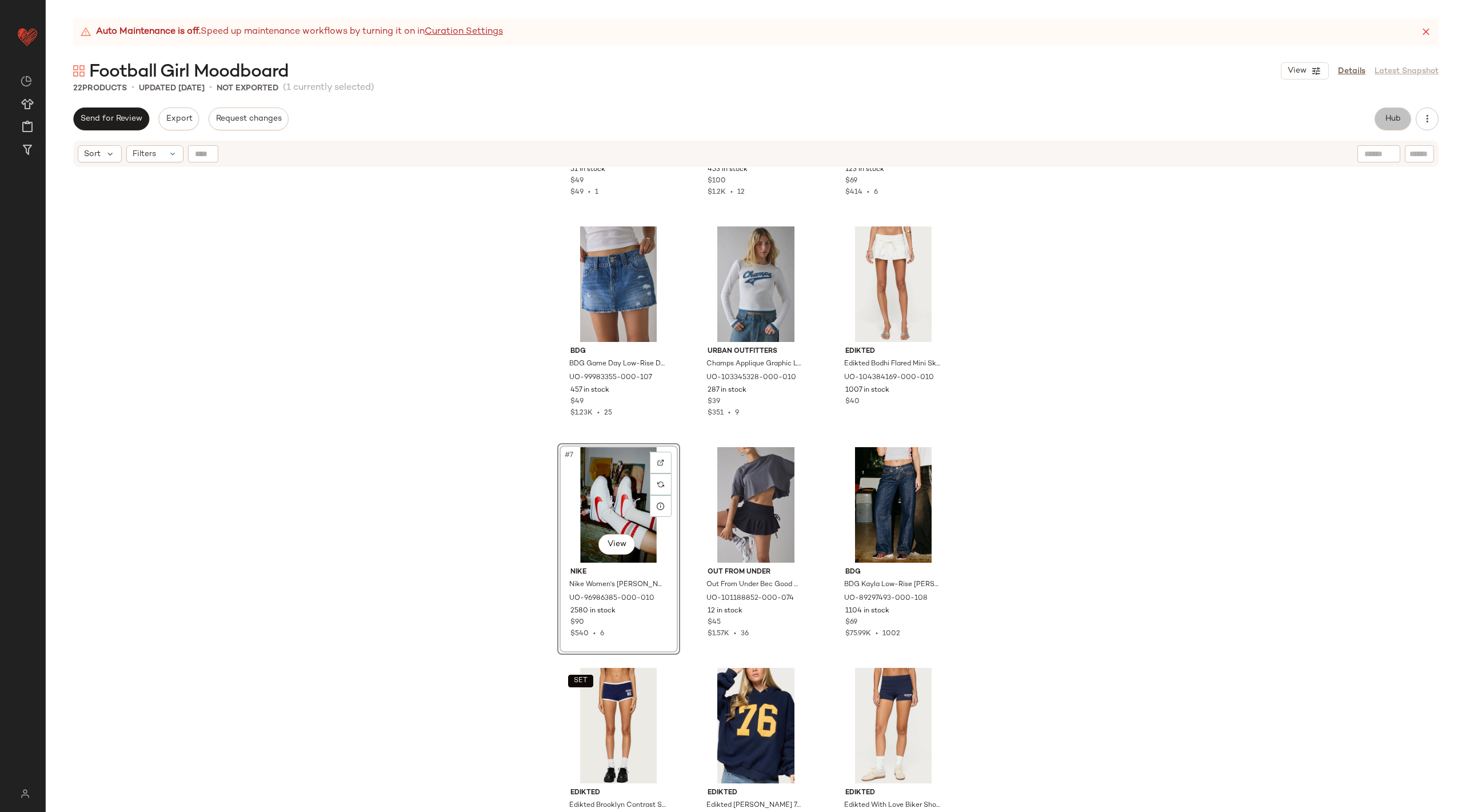
click at [1380, 124] on button "Hub" at bounding box center [1393, 119] width 37 height 23
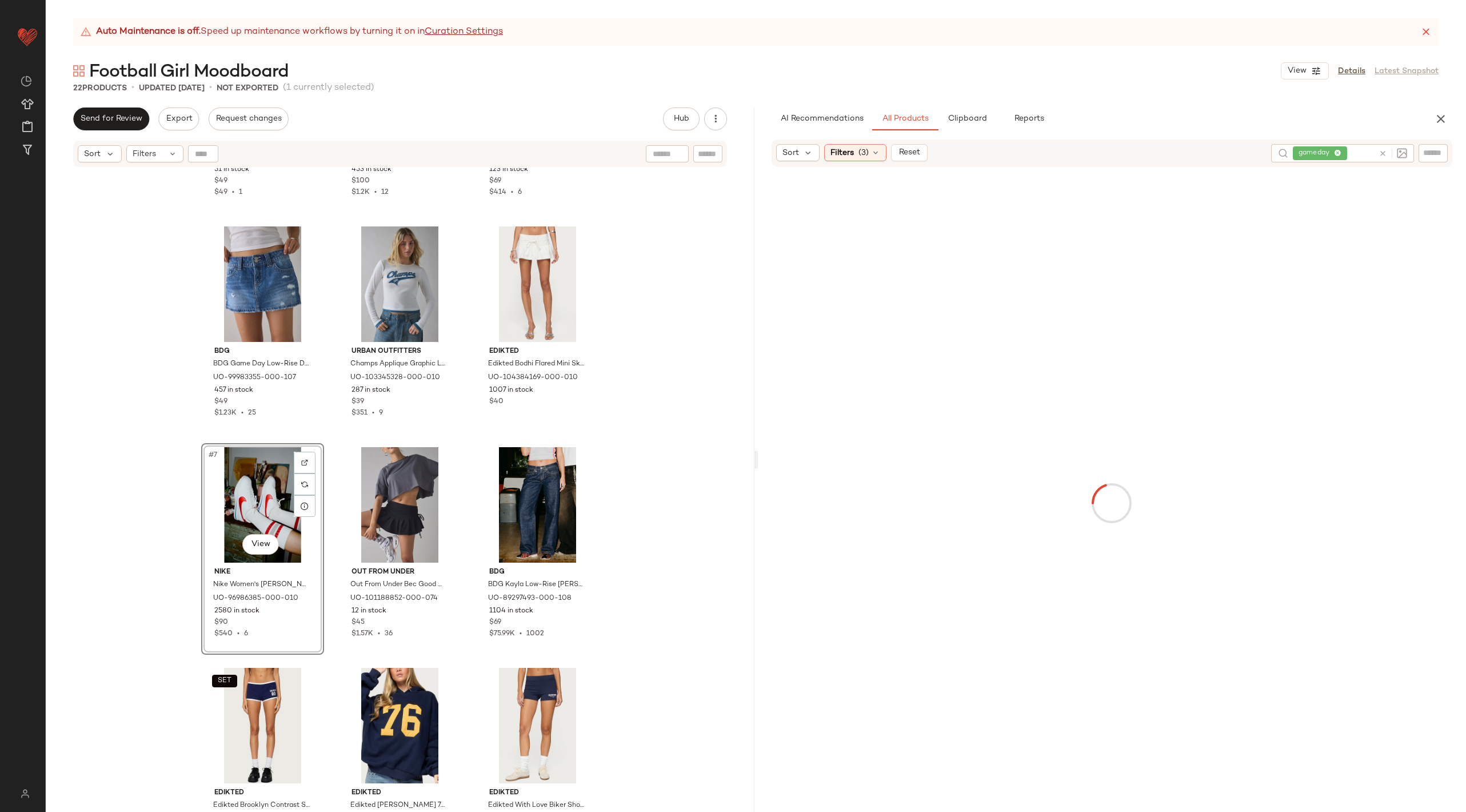
click at [1376, 158] on div at bounding box center [1391, 152] width 33 height 18
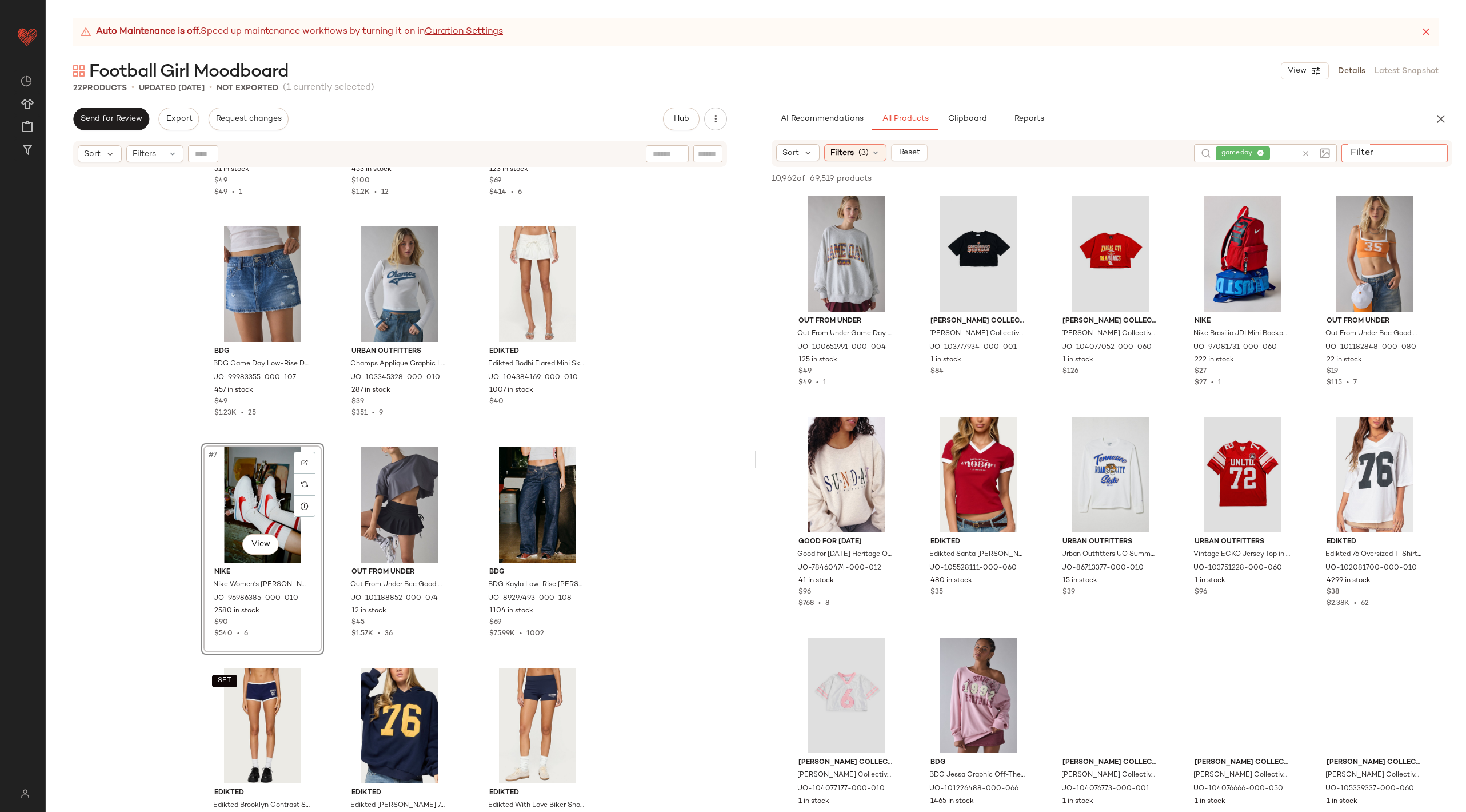
click at [1424, 151] on input "Filter" at bounding box center [1395, 152] width 97 height 12
type input "******"
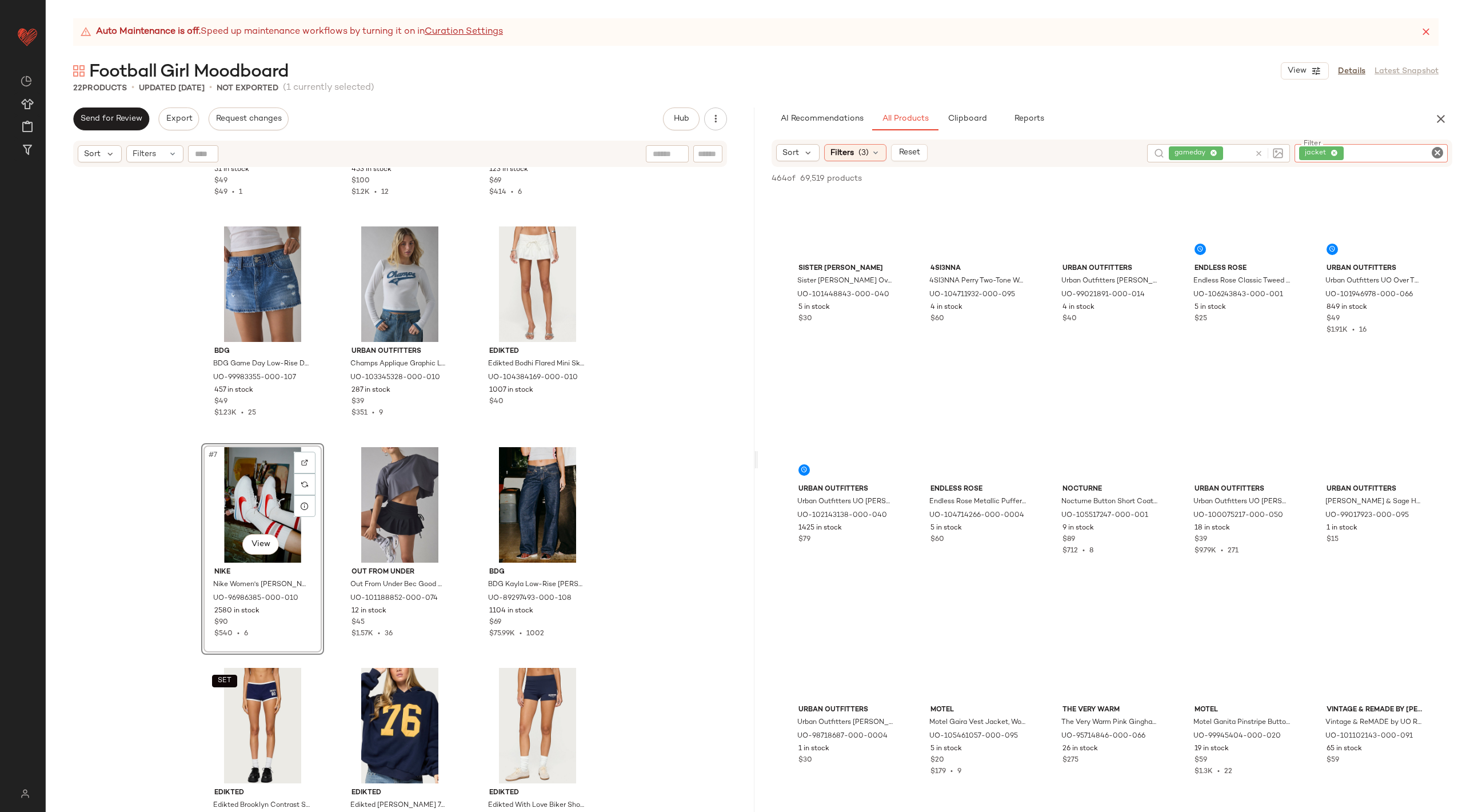
scroll to position [13512, 0]
click at [1435, 152] on icon "Clear Filter" at bounding box center [1437, 152] width 13 height 13
click at [1303, 150] on div "gameday" at bounding box center [1336, 152] width 155 height 18
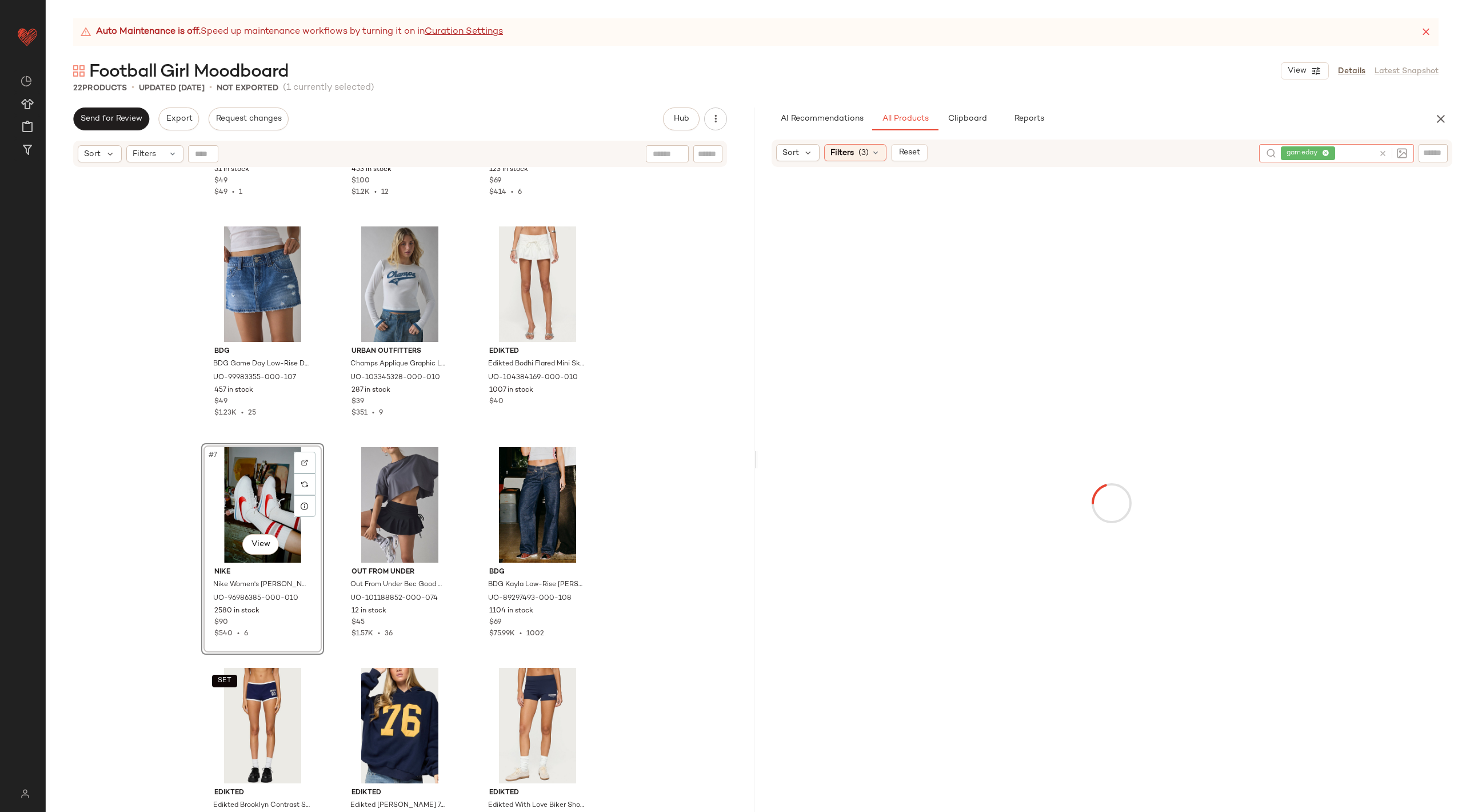
click at [1382, 150] on icon at bounding box center [1383, 153] width 9 height 9
type input "******"
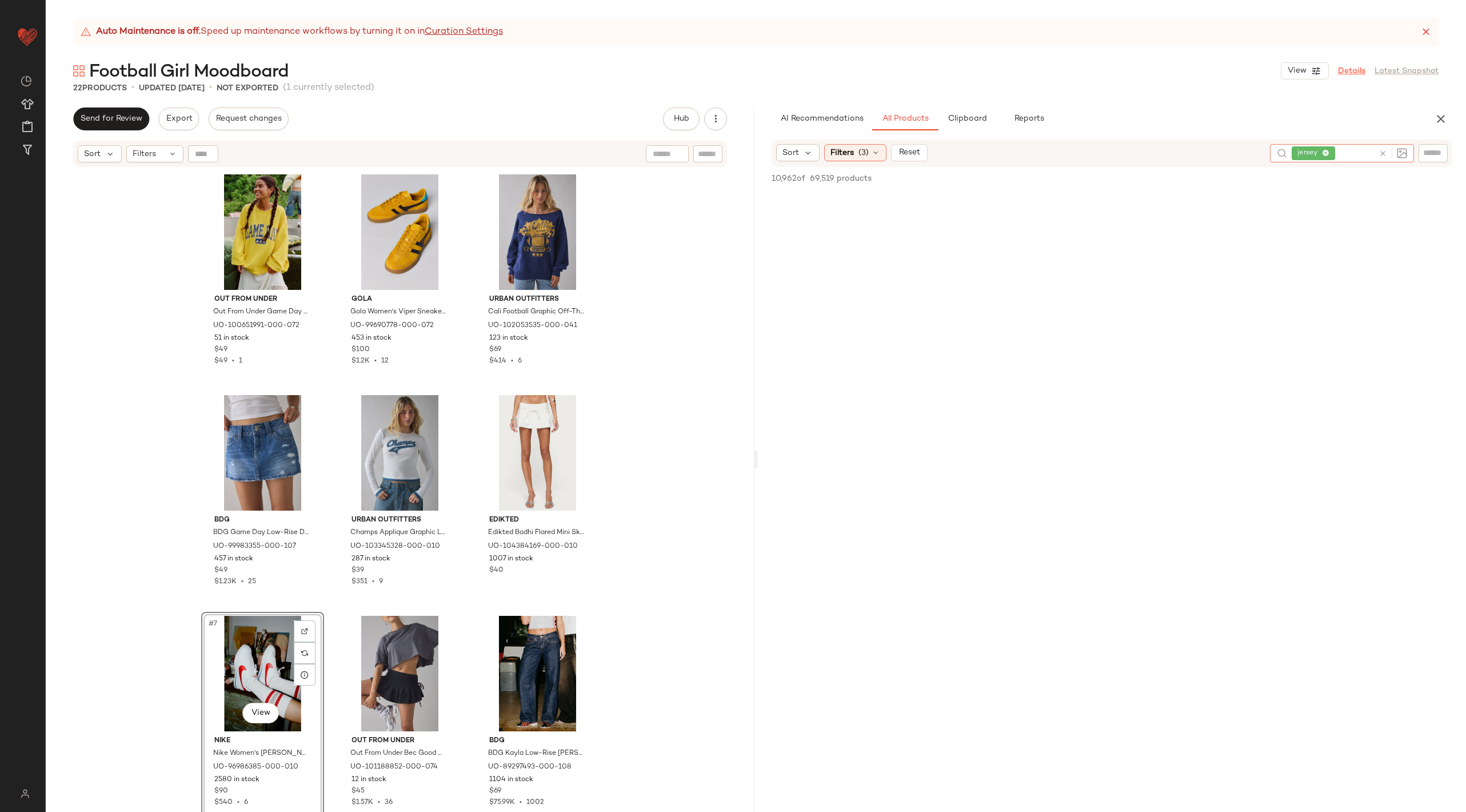
click at [1365, 75] on link "Details" at bounding box center [1351, 71] width 28 height 12
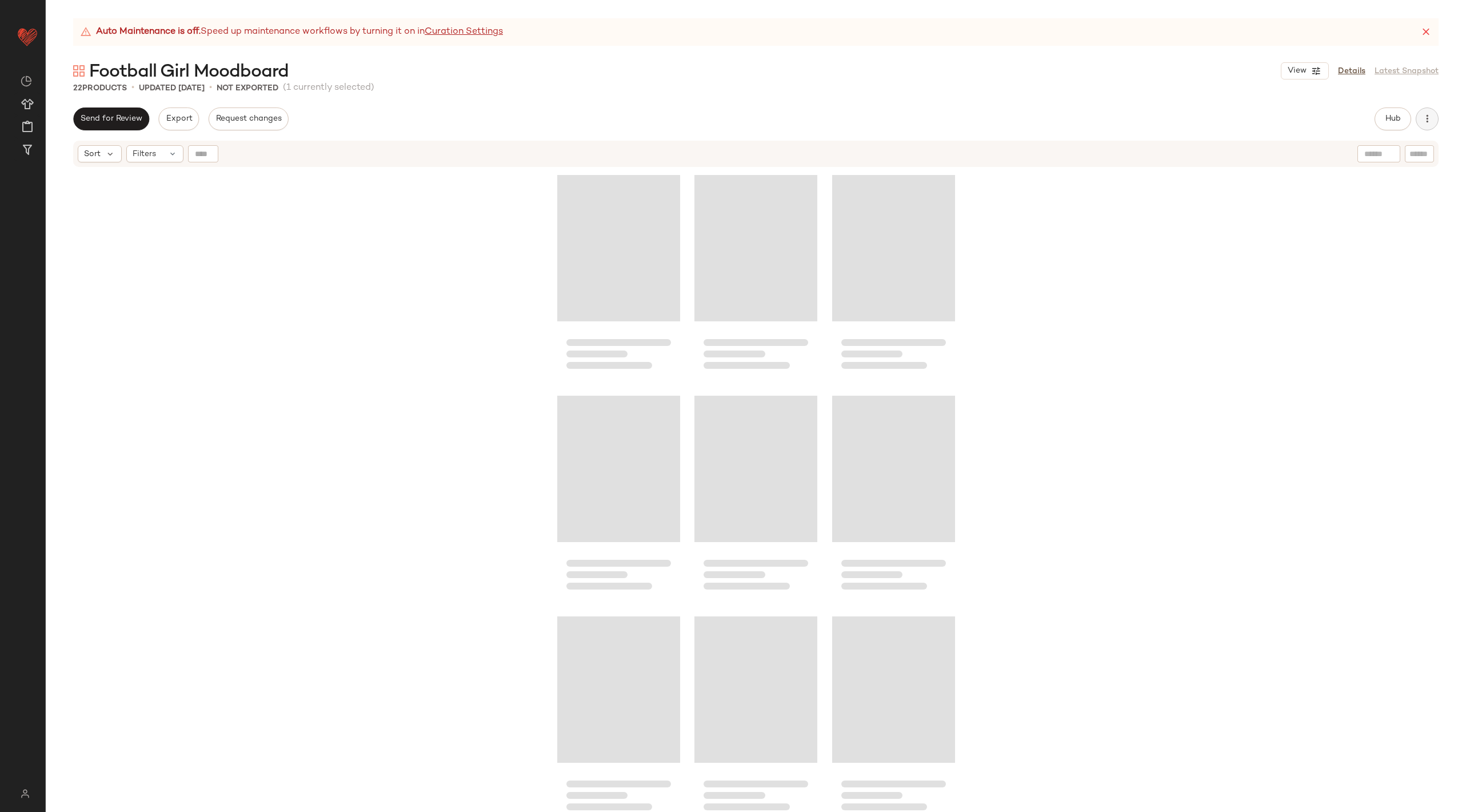
click at [1430, 112] on button "button" at bounding box center [1427, 119] width 23 height 23
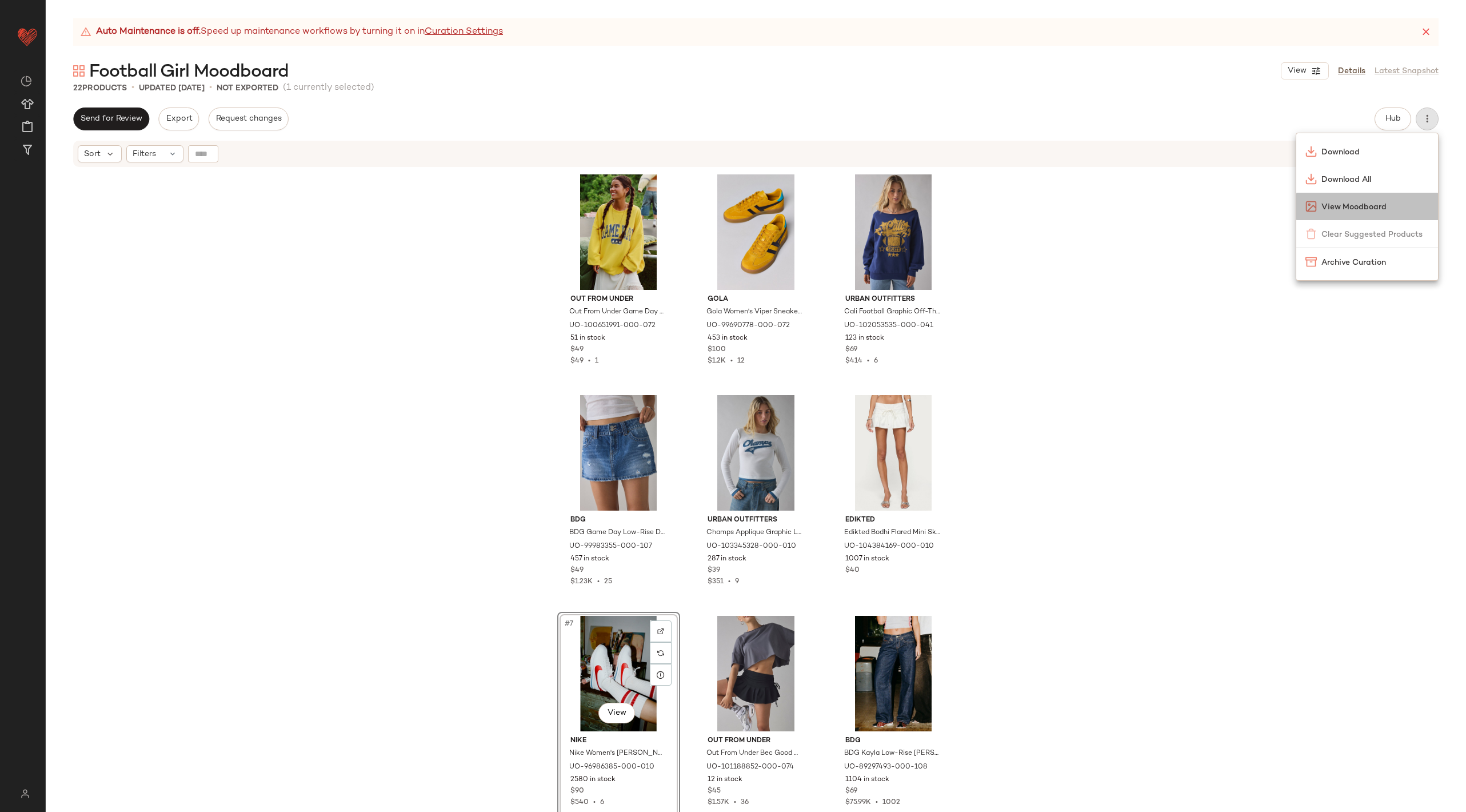
click at [1365, 208] on span "View Moodboard" at bounding box center [1375, 207] width 108 height 12
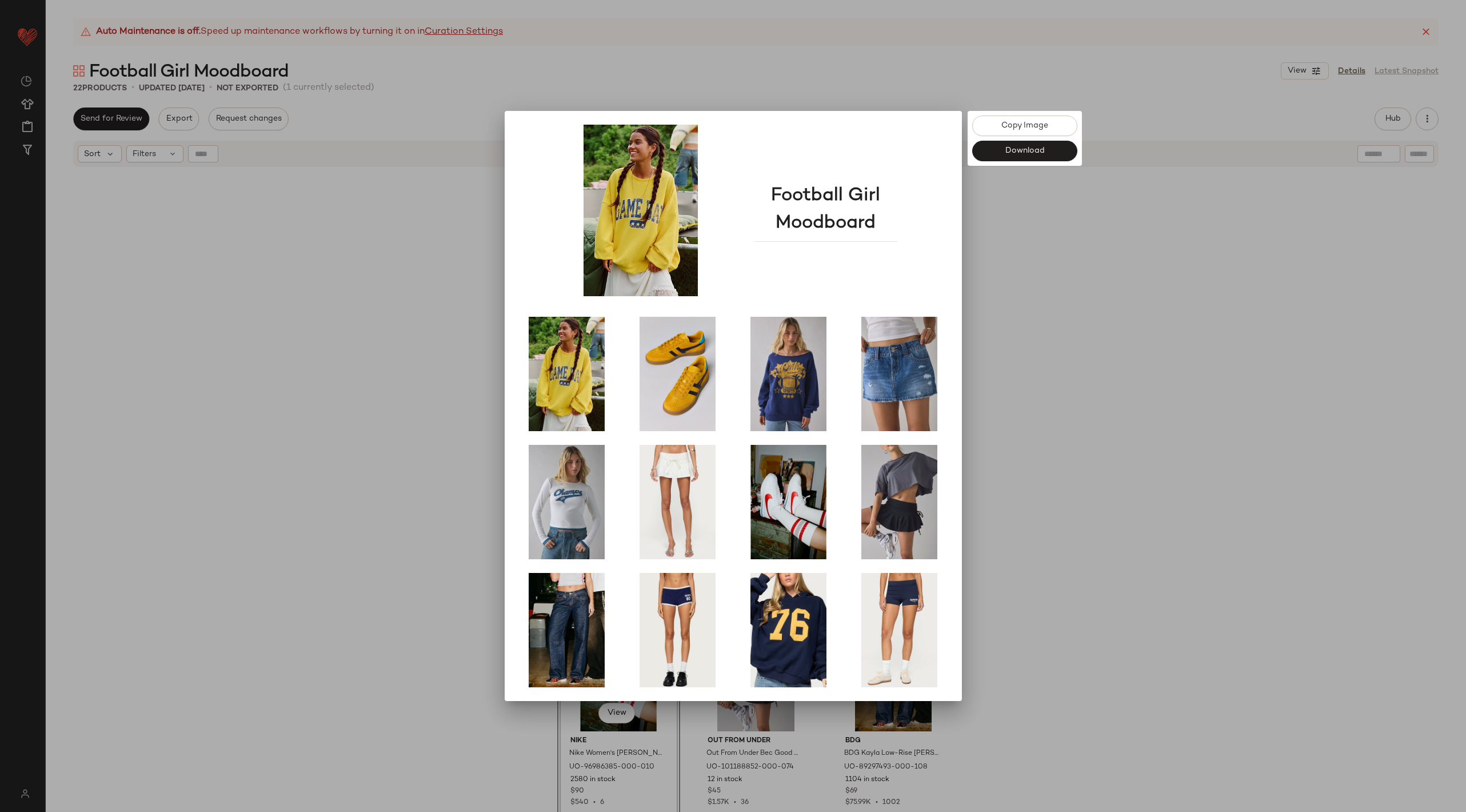
click at [1094, 453] on div at bounding box center [733, 406] width 1466 height 812
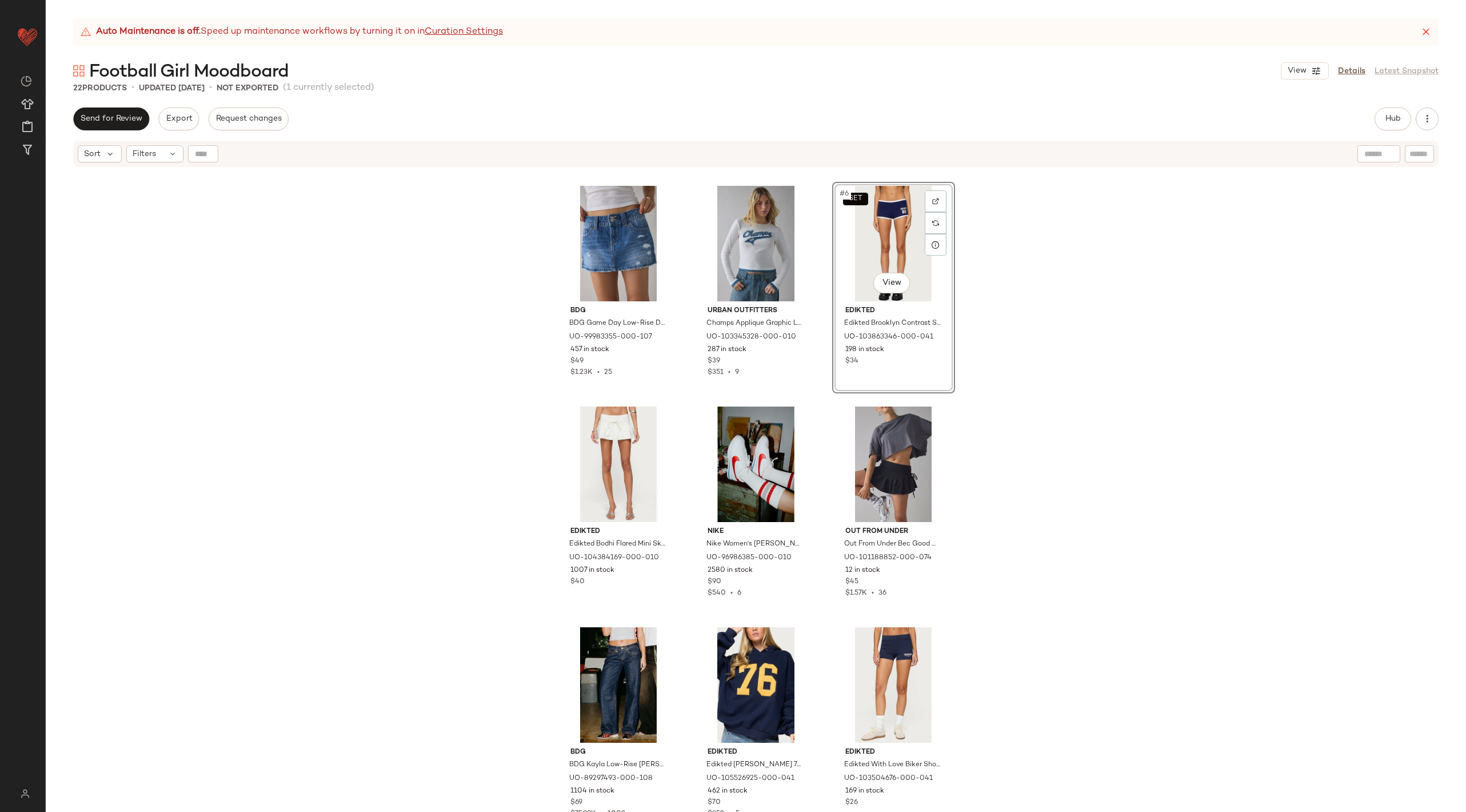
scroll to position [215, 0]
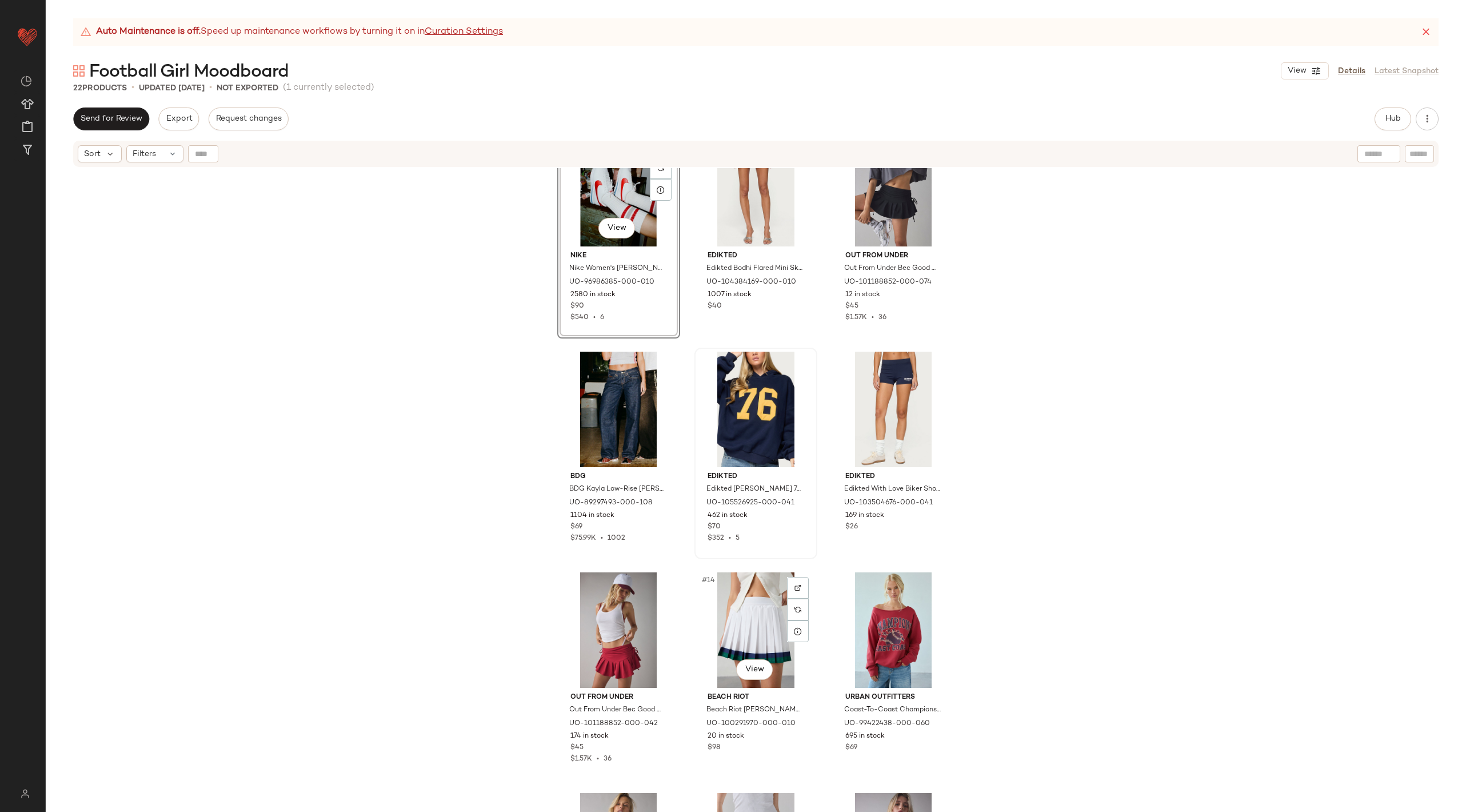
scroll to position [508, 0]
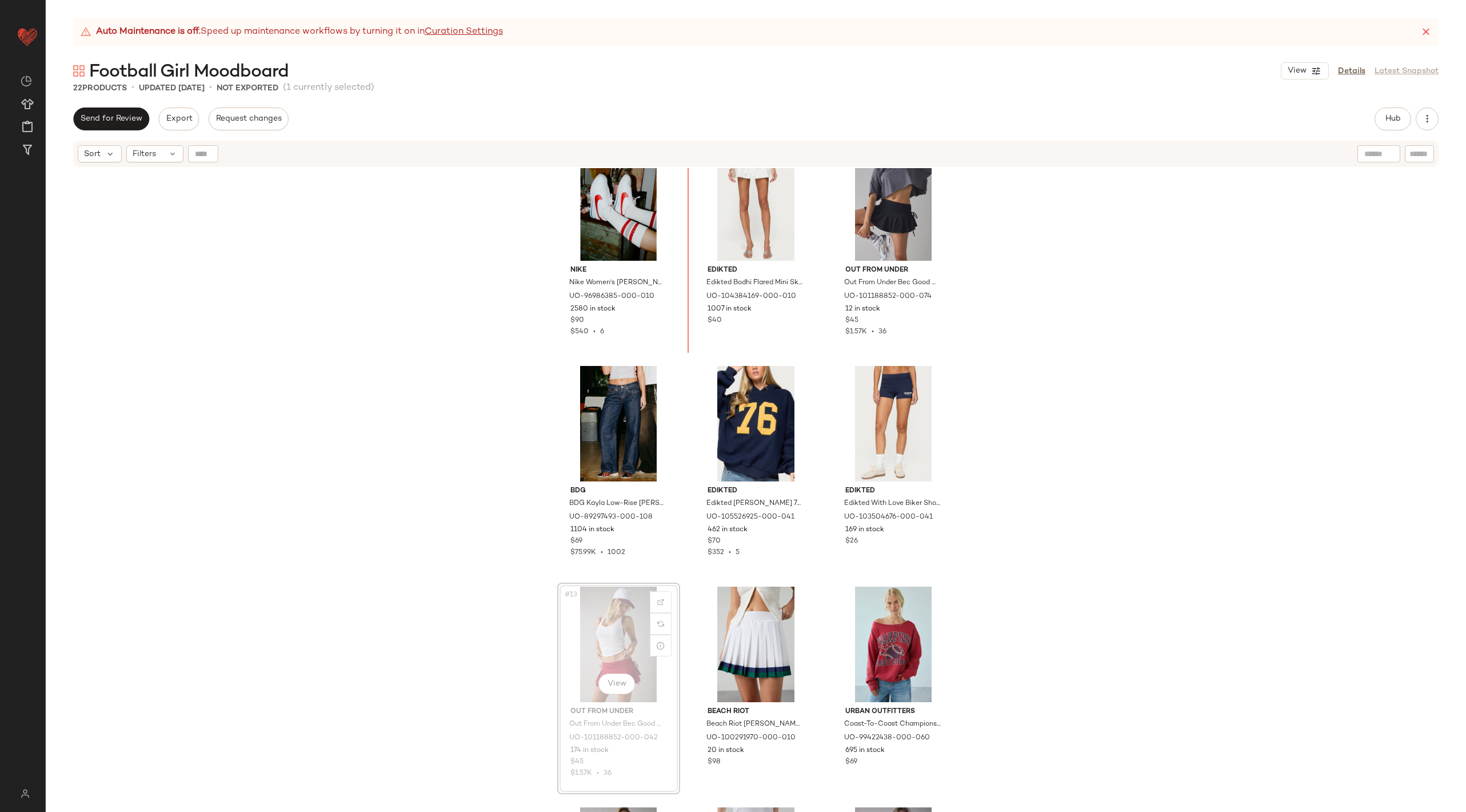
scroll to position [450, 0]
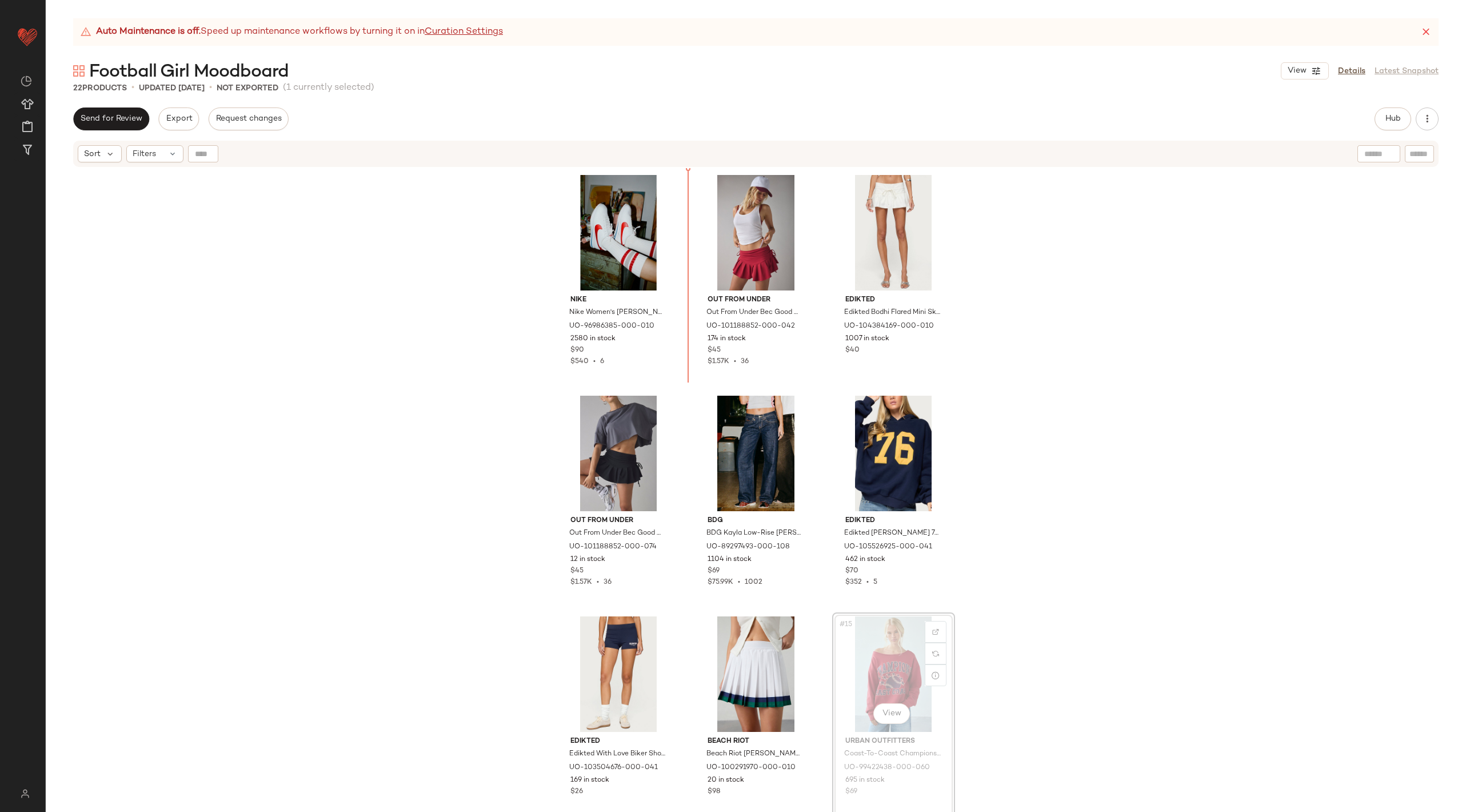
scroll to position [417, 0]
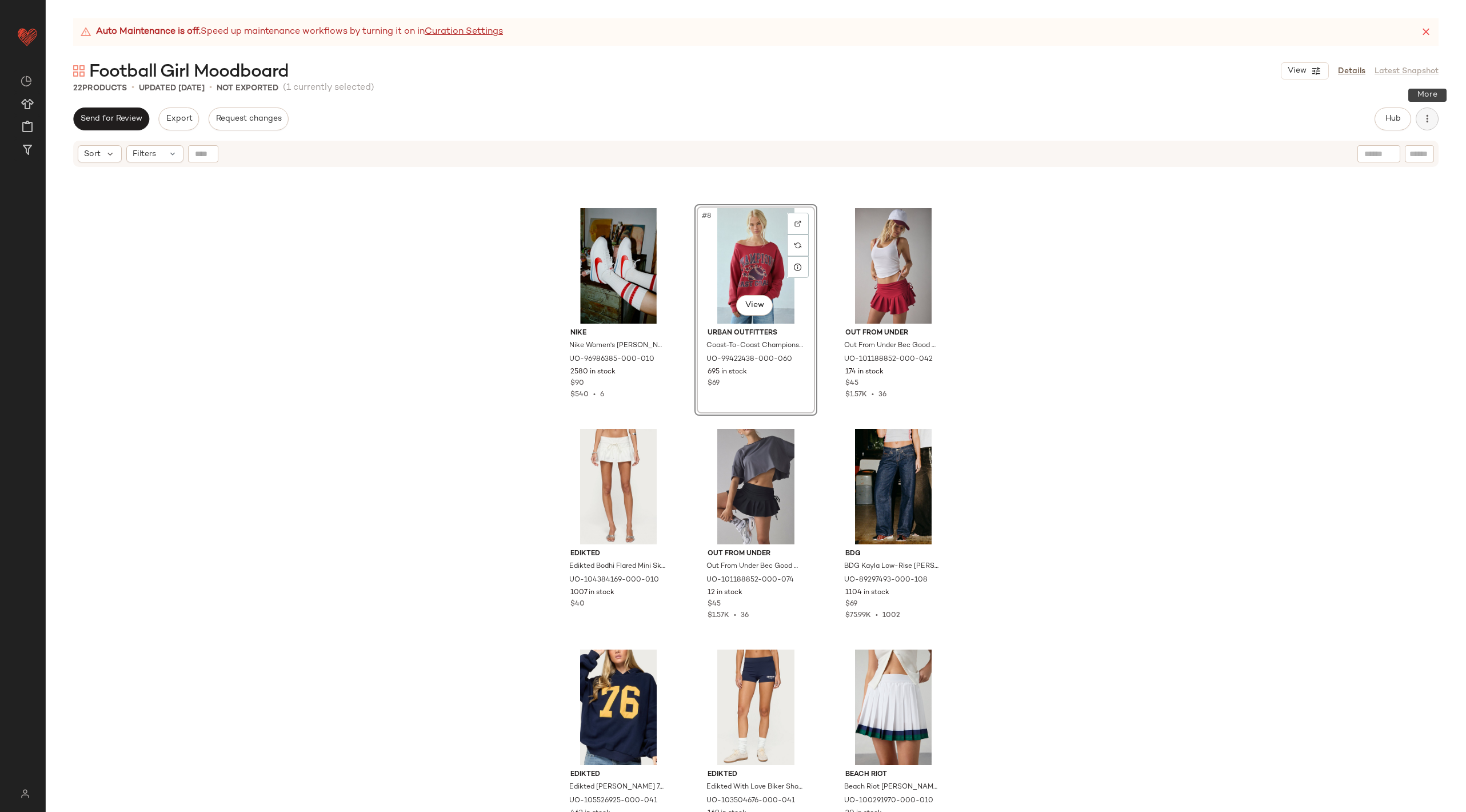
click at [1424, 119] on icon "button" at bounding box center [1427, 119] width 12 height 12
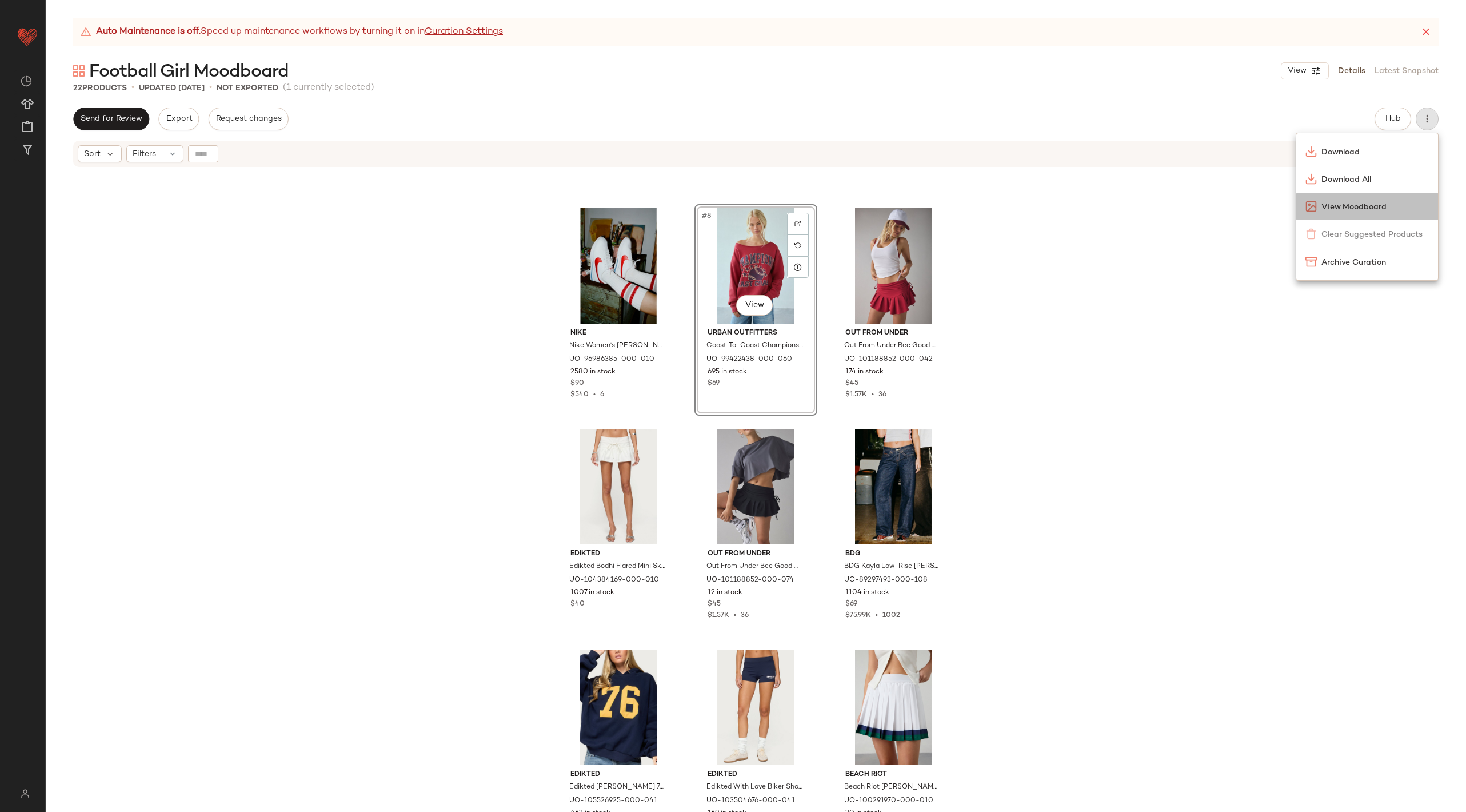
click at [1376, 204] on span "View Moodboard" at bounding box center [1375, 207] width 108 height 12
